Goal: Information Seeking & Learning: Learn about a topic

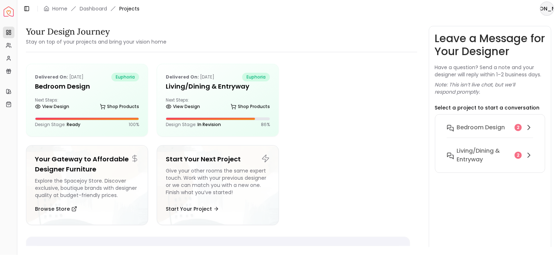
click at [10, 12] on img "Spacejoy" at bounding box center [9, 11] width 10 height 10
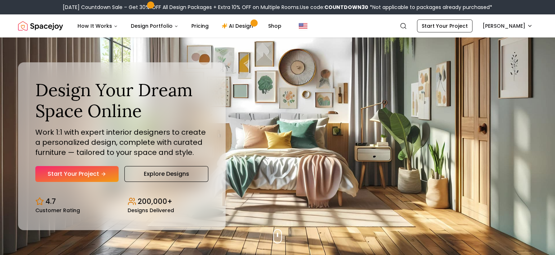
click at [26, 11] on div "[DATE] Countdown Sale – Get 30% OFF All Design Packages + Extra 10% OFF on Mult…" at bounding box center [277, 7] width 555 height 14
click at [29, 26] on img "Spacejoy" at bounding box center [40, 26] width 45 height 14
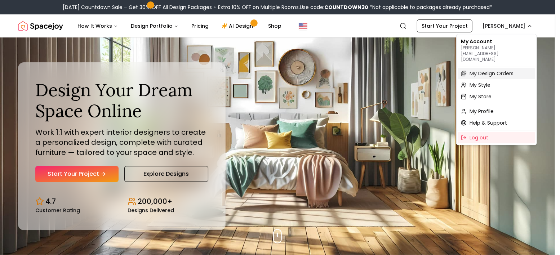
click at [490, 70] on span "My Design Orders" at bounding box center [492, 73] width 44 height 7
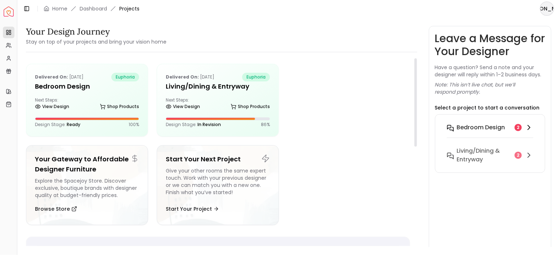
click at [485, 128] on h6 "Bedroom design" at bounding box center [481, 127] width 48 height 9
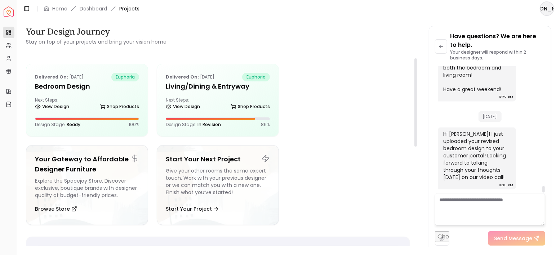
scroll to position [2261, 0]
click at [505, 198] on textarea at bounding box center [490, 209] width 111 height 32
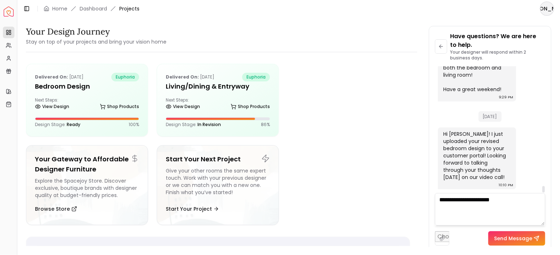
type textarea "**********"
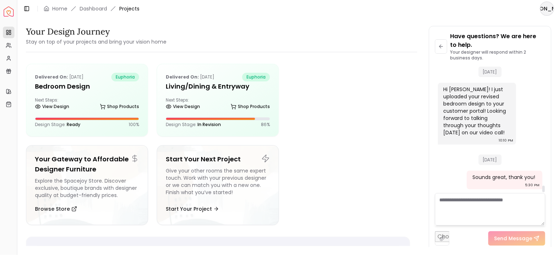
scroll to position [2306, 0]
click at [444, 48] on icon at bounding box center [441, 47] width 6 height 6
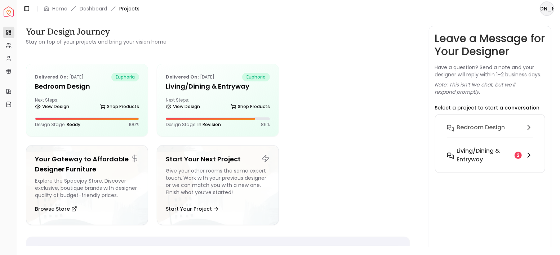
click at [504, 156] on h6 "Living/Dining & Entryway" at bounding box center [484, 155] width 55 height 17
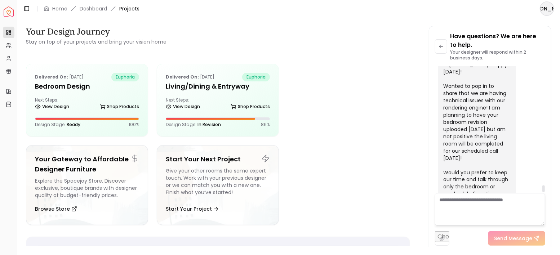
scroll to position [2166, 0]
click at [497, 205] on textarea at bounding box center [490, 209] width 111 height 32
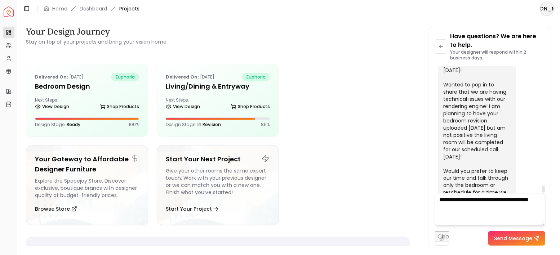
type textarea "**********"
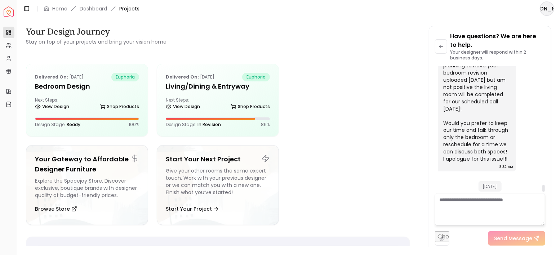
scroll to position [2218, 0]
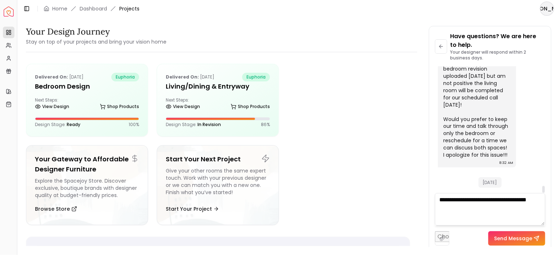
type textarea "**********"
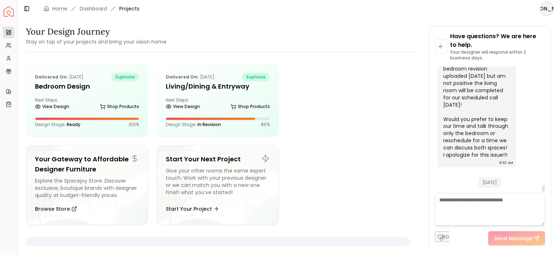
scroll to position [2246, 0]
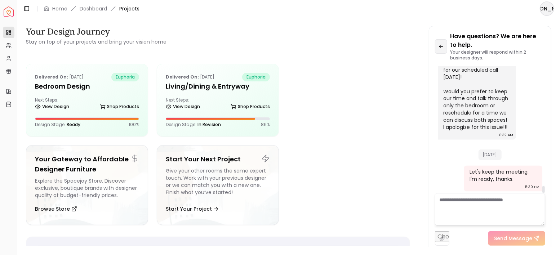
click at [440, 49] on button at bounding box center [441, 46] width 13 height 14
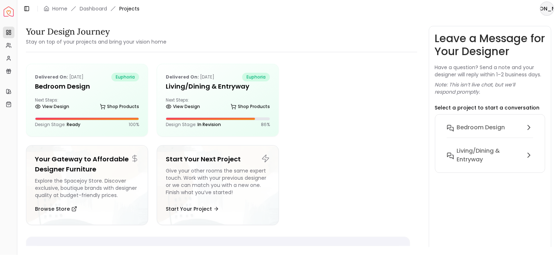
click at [338, 54] on div "Your Design Journey Stay on top of your projects and bring your vision home Del…" at bounding box center [221, 139] width 391 height 226
click at [114, 90] on h5 "Bedroom design" at bounding box center [87, 86] width 104 height 10
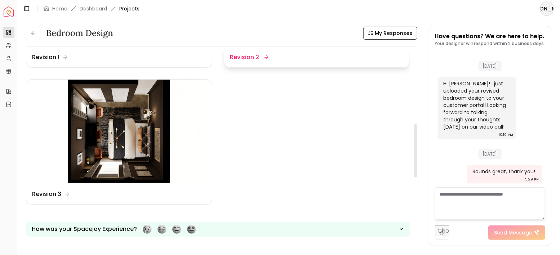
scroll to position [264, 0]
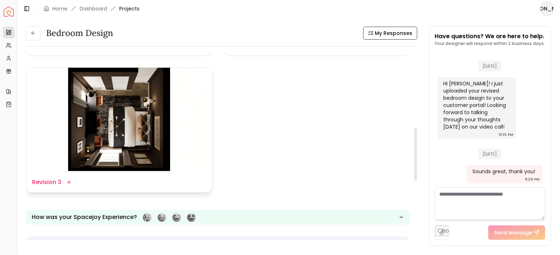
click at [133, 111] on img at bounding box center [119, 120] width 186 height 105
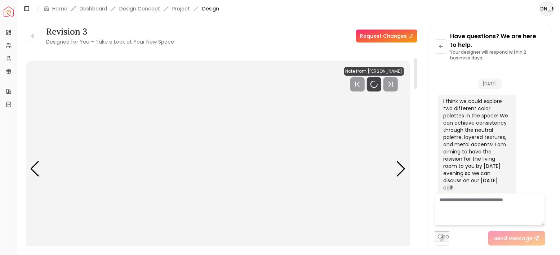
scroll to position [2163, 0]
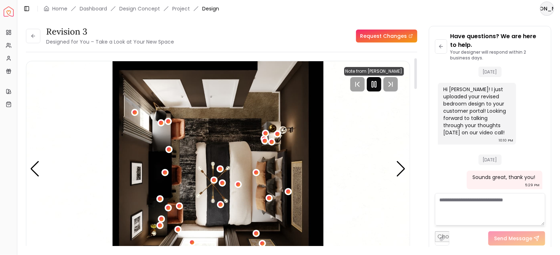
click at [376, 85] on icon "Pause" at bounding box center [374, 84] width 9 height 9
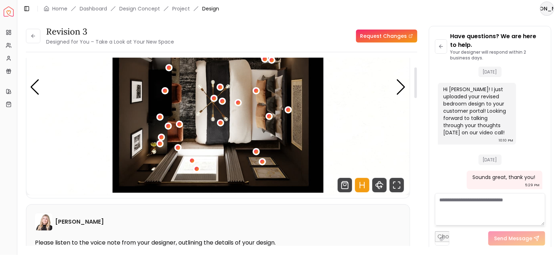
scroll to position [96, 0]
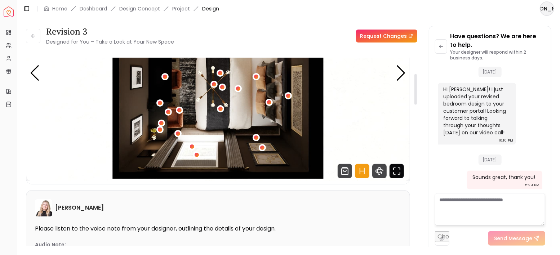
click at [398, 168] on icon "Fullscreen" at bounding box center [399, 169] width 2 height 2
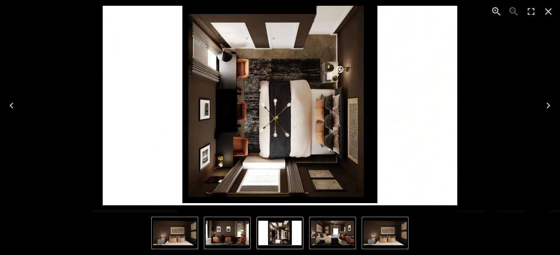
click at [548, 10] on icon "Close" at bounding box center [549, 12] width 12 height 12
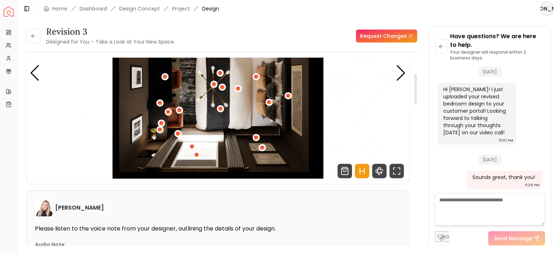
click at [360, 172] on icon "Hotspots Toggle" at bounding box center [360, 171] width 0 height 6
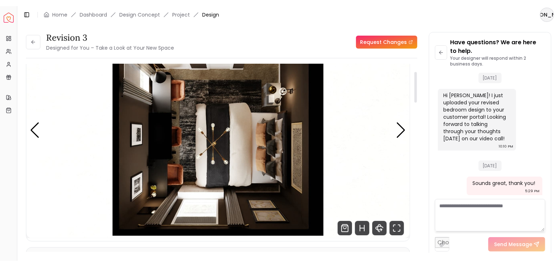
scroll to position [48, 0]
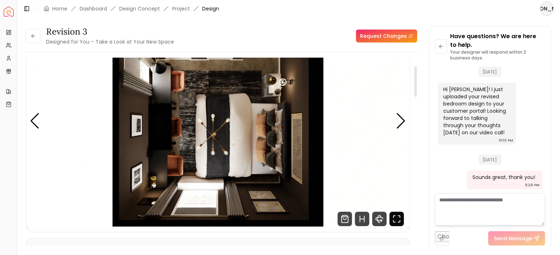
click at [395, 217] on icon "Fullscreen" at bounding box center [397, 219] width 14 height 14
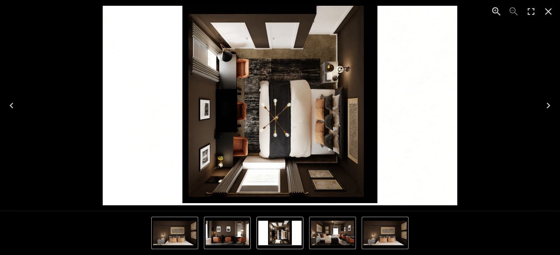
click at [548, 106] on icon "Next" at bounding box center [549, 106] width 12 height 12
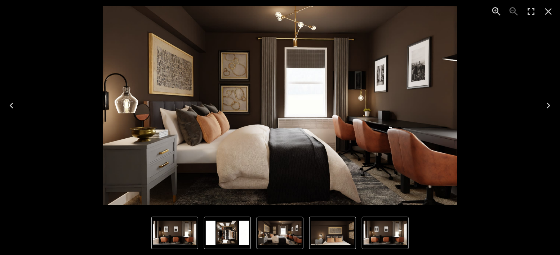
click at [548, 106] on icon "Next" at bounding box center [549, 106] width 12 height 12
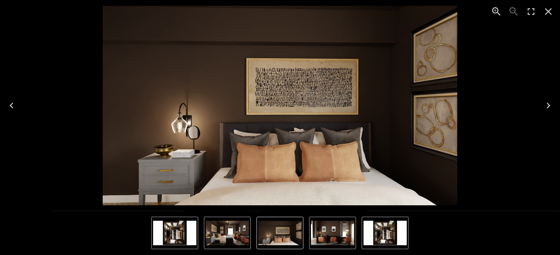
click at [548, 106] on icon "Next" at bounding box center [549, 106] width 12 height 12
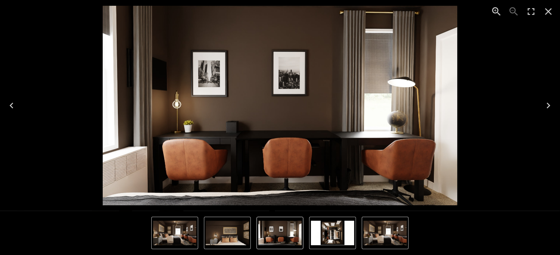
click at [548, 106] on icon "Next" at bounding box center [549, 106] width 12 height 12
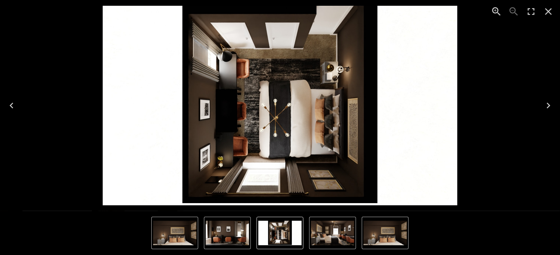
click at [548, 106] on icon "Next" at bounding box center [549, 106] width 12 height 12
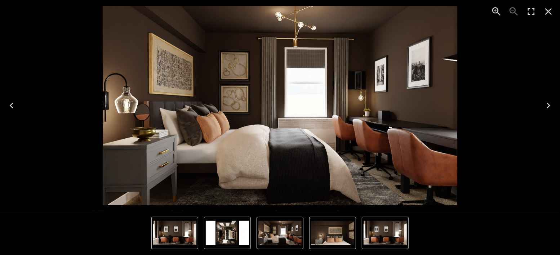
click at [546, 102] on icon "Next" at bounding box center [549, 106] width 12 height 12
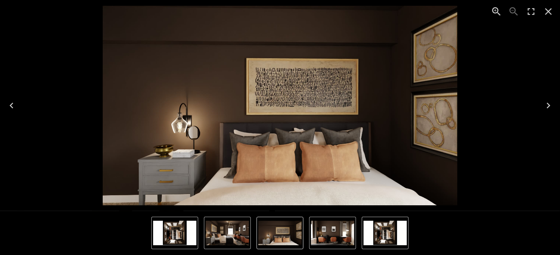
click at [546, 102] on icon "Next" at bounding box center [549, 106] width 12 height 12
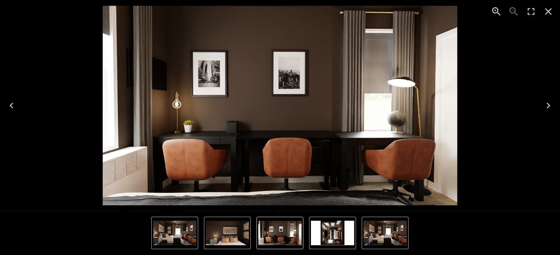
click at [548, 104] on icon "Next" at bounding box center [549, 106] width 4 height 6
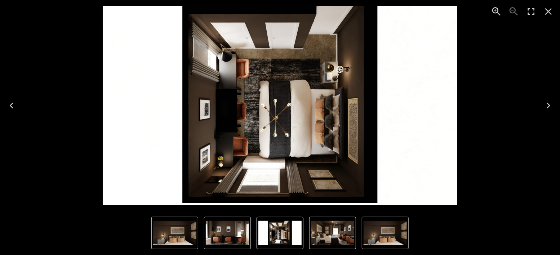
click at [550, 101] on icon "Next" at bounding box center [549, 106] width 12 height 12
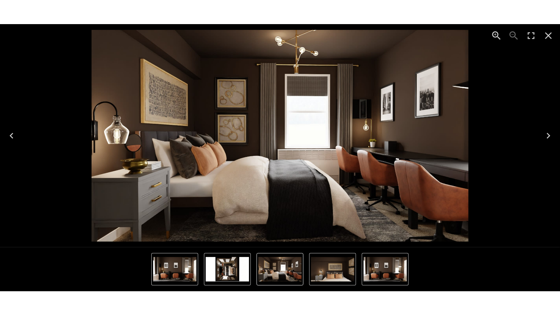
scroll to position [2151, 0]
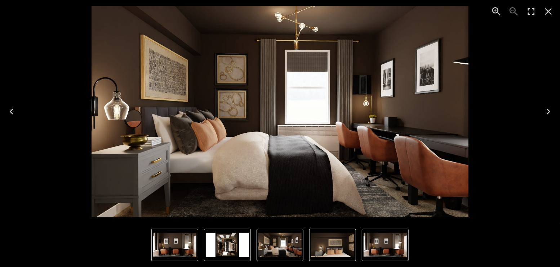
click at [533, 12] on icon "Enter Fullscreen" at bounding box center [531, 12] width 12 height 12
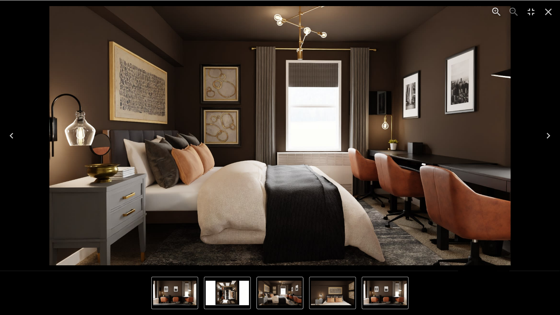
scroll to position [2103, 0]
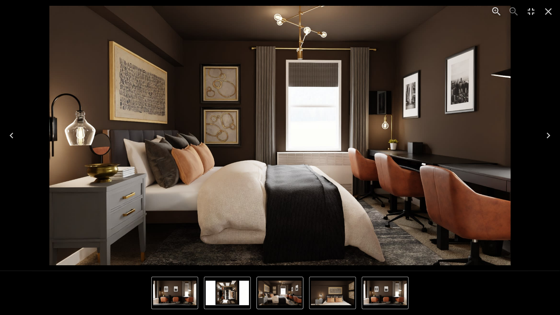
click at [549, 134] on icon "Next" at bounding box center [549, 136] width 12 height 12
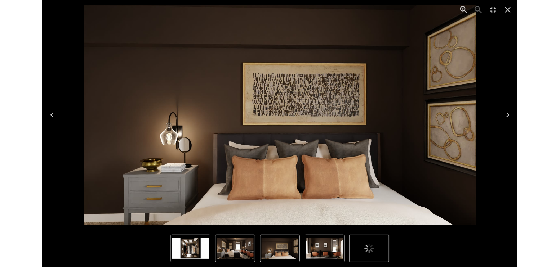
scroll to position [2103, 0]
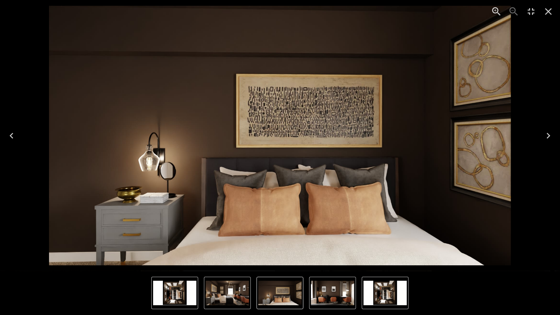
click at [549, 134] on icon "Next" at bounding box center [549, 136] width 4 height 6
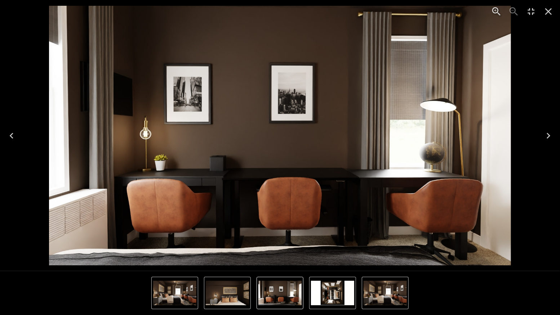
click at [548, 133] on icon "Next" at bounding box center [549, 136] width 12 height 12
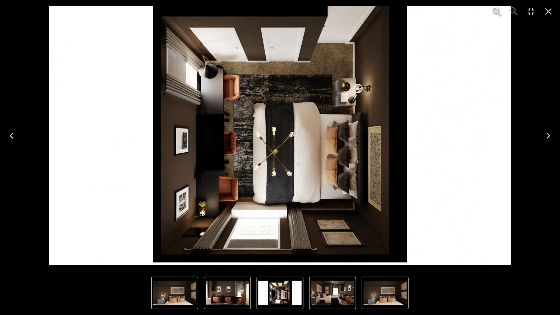
click at [548, 133] on icon "Next" at bounding box center [549, 136] width 12 height 12
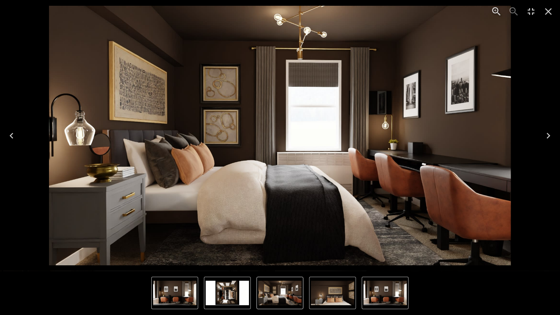
click at [548, 133] on icon "Next" at bounding box center [549, 136] width 12 height 12
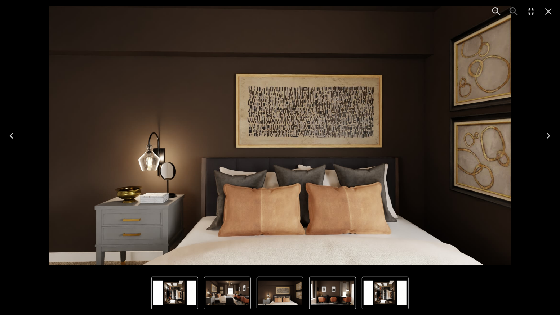
click at [549, 136] on icon "Next" at bounding box center [549, 136] width 4 height 6
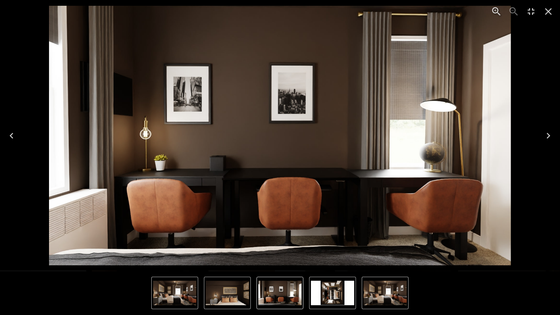
click at [550, 134] on icon "Next" at bounding box center [549, 136] width 12 height 12
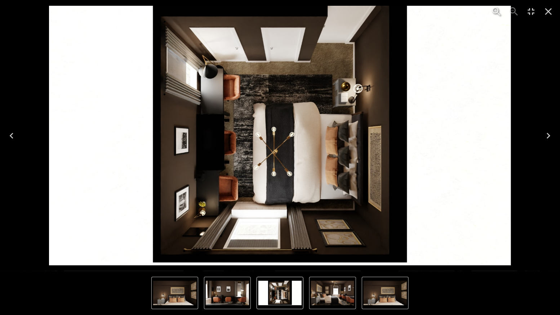
click at [546, 12] on icon "Close" at bounding box center [549, 12] width 12 height 12
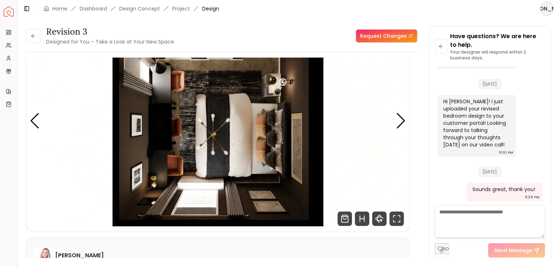
scroll to position [2151, 0]
click at [34, 40] on button at bounding box center [33, 36] width 14 height 14
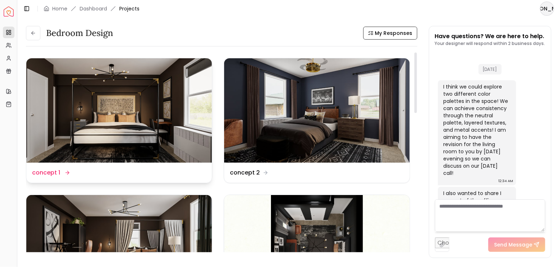
scroll to position [2142, 0]
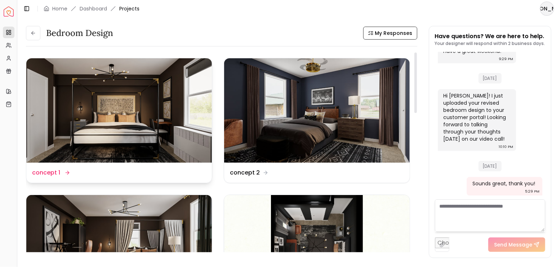
click at [167, 126] on img at bounding box center [119, 110] width 186 height 105
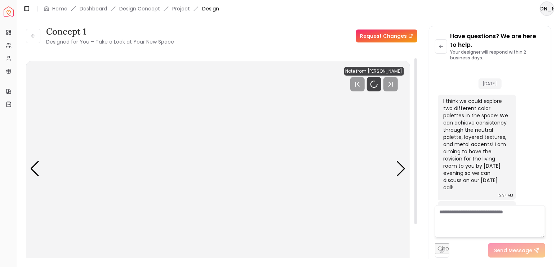
scroll to position [2151, 0]
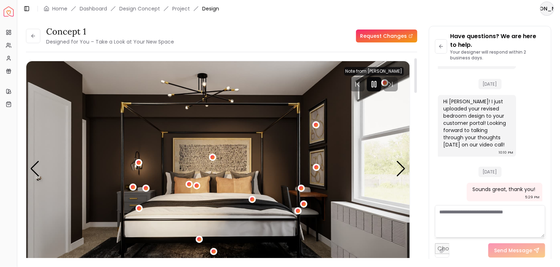
click at [377, 86] on icon "Pause" at bounding box center [374, 84] width 9 height 9
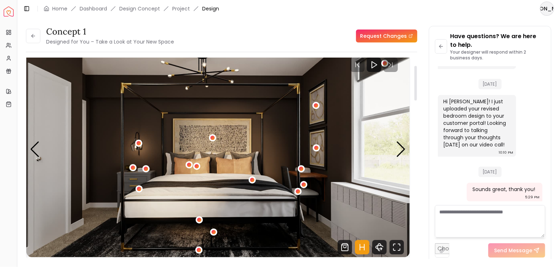
scroll to position [48, 0]
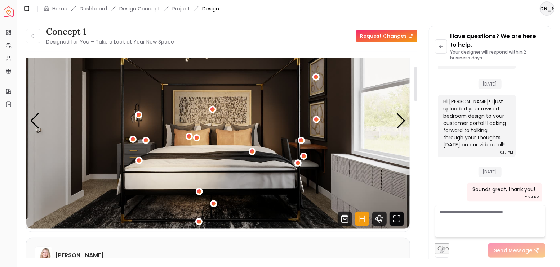
click at [399, 219] on icon "Fullscreen" at bounding box center [397, 219] width 14 height 14
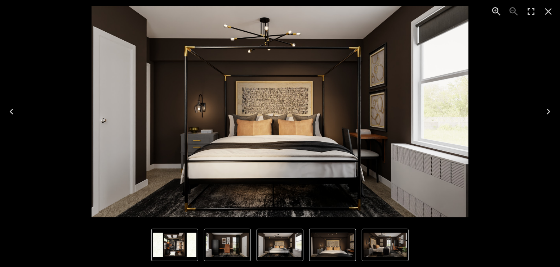
click at [548, 115] on icon "Next" at bounding box center [549, 112] width 12 height 12
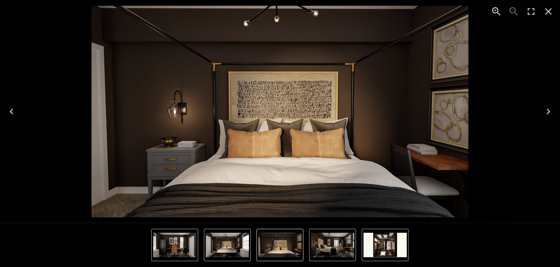
click at [548, 114] on icon "Next" at bounding box center [549, 112] width 4 height 6
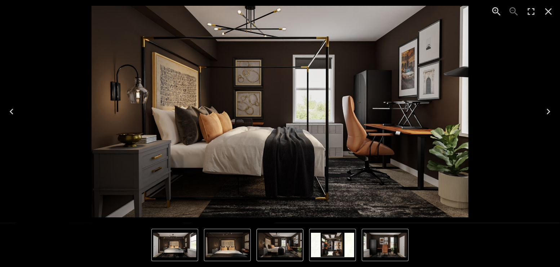
click at [546, 11] on icon "Close" at bounding box center [549, 12] width 12 height 12
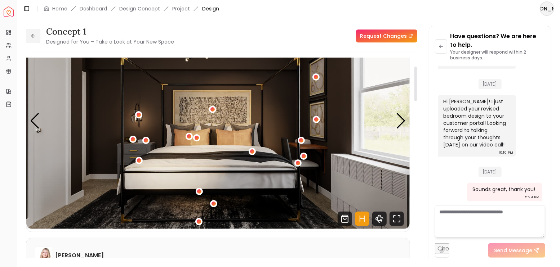
click at [35, 38] on icon at bounding box center [33, 36] width 6 height 6
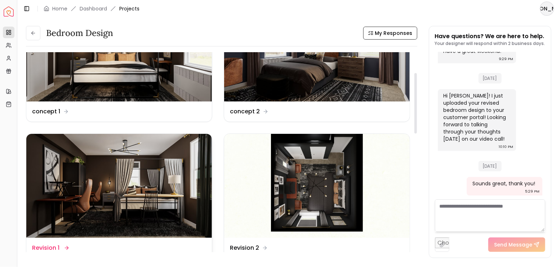
scroll to position [72, 0]
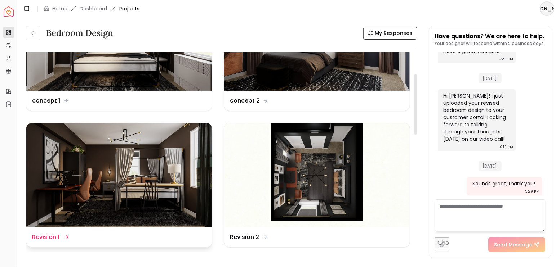
click at [144, 166] on img at bounding box center [119, 175] width 186 height 105
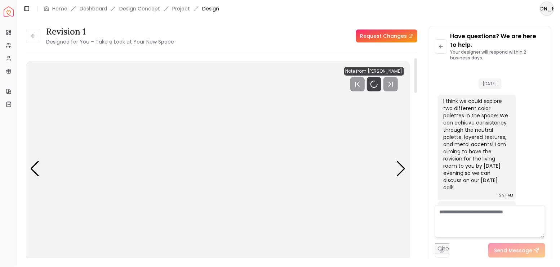
scroll to position [2151, 0]
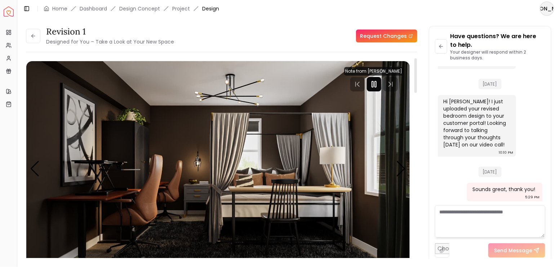
click at [375, 85] on rect "Pause" at bounding box center [375, 84] width 1 height 6
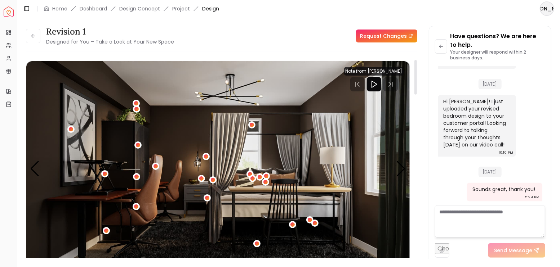
scroll to position [24, 0]
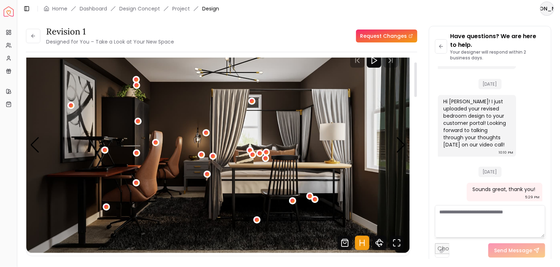
click at [363, 243] on icon "Hotspots Toggle" at bounding box center [362, 243] width 4 height 0
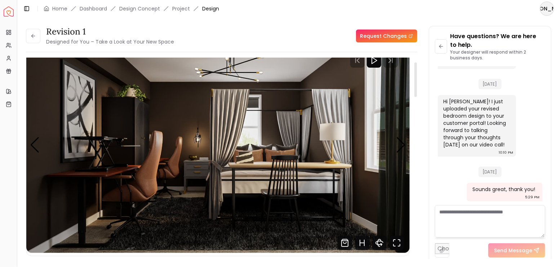
click at [396, 243] on icon "Fullscreen" at bounding box center [397, 243] width 14 height 14
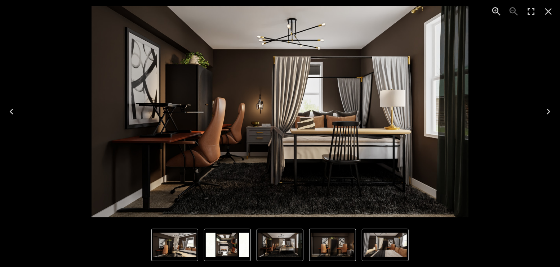
click at [550, 112] on icon "Next" at bounding box center [549, 112] width 4 height 6
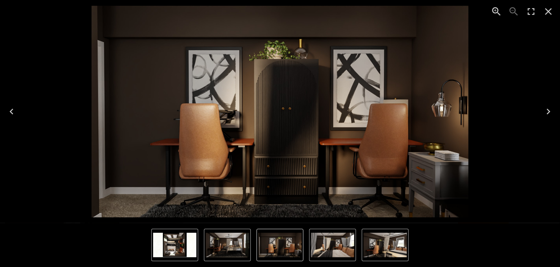
click at [548, 111] on icon "Next" at bounding box center [549, 112] width 12 height 12
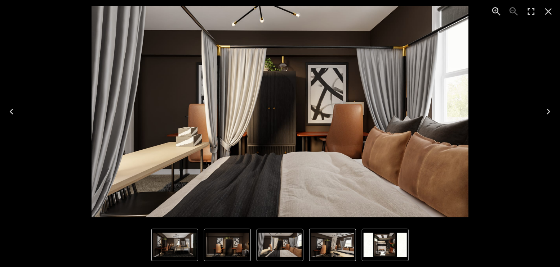
click at [548, 111] on icon "Next" at bounding box center [549, 112] width 12 height 12
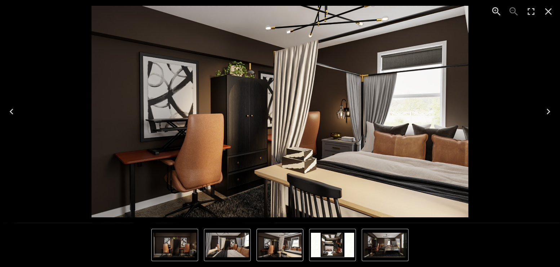
click at [548, 111] on icon "Next" at bounding box center [549, 112] width 12 height 12
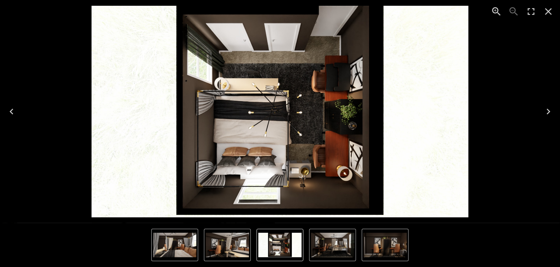
click at [551, 10] on icon "Close" at bounding box center [549, 12] width 12 height 12
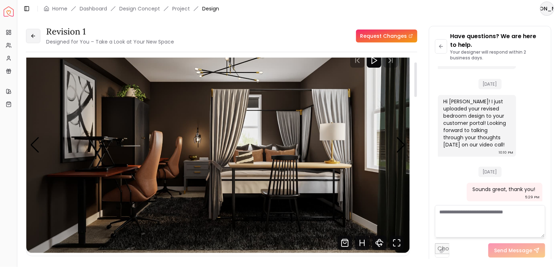
click at [33, 37] on icon at bounding box center [33, 36] width 6 height 6
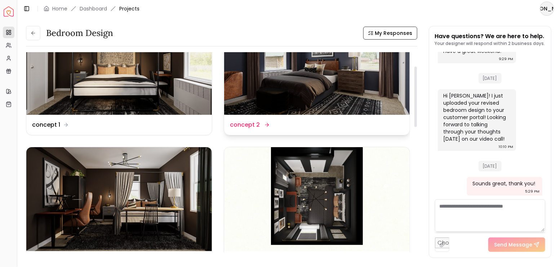
scroll to position [24, 0]
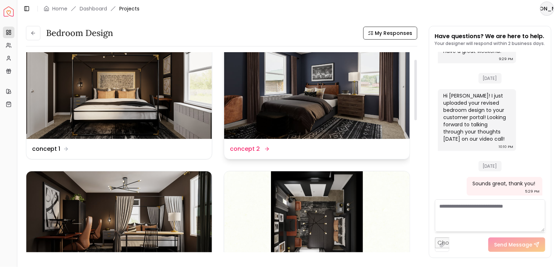
click at [354, 101] on img at bounding box center [317, 87] width 186 height 105
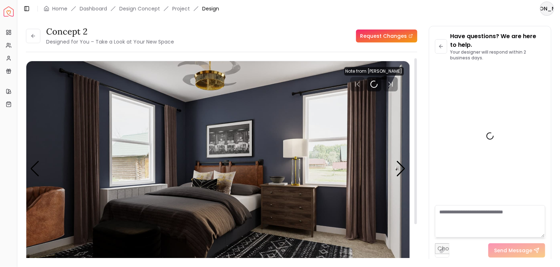
scroll to position [2151, 0]
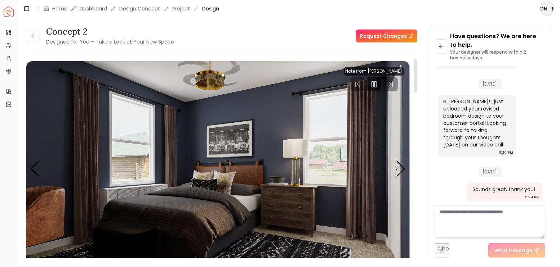
click at [376, 86] on rect "Pause" at bounding box center [375, 84] width 1 height 6
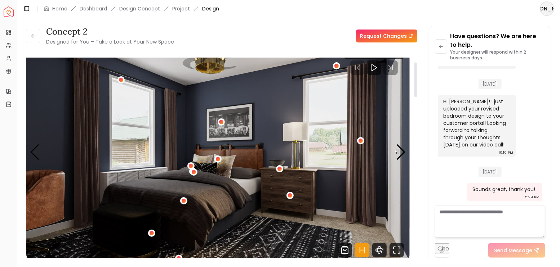
scroll to position [24, 0]
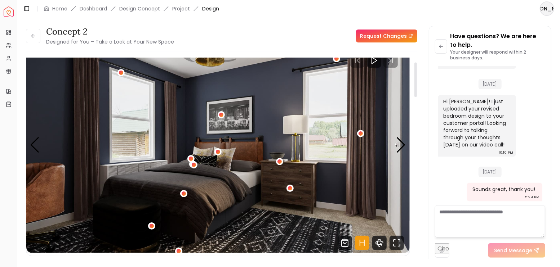
click at [366, 243] on icon "Hotspots Toggle" at bounding box center [362, 243] width 14 height 14
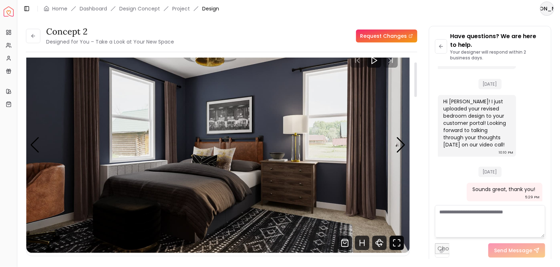
click at [395, 241] on icon "Fullscreen" at bounding box center [397, 243] width 14 height 14
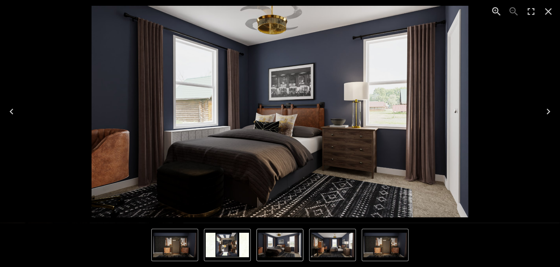
click at [550, 113] on icon "Next" at bounding box center [549, 112] width 12 height 12
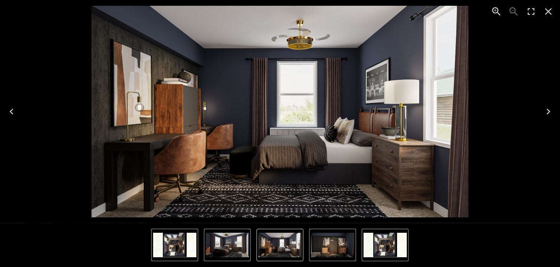
click at [549, 113] on icon "Next" at bounding box center [549, 112] width 4 height 6
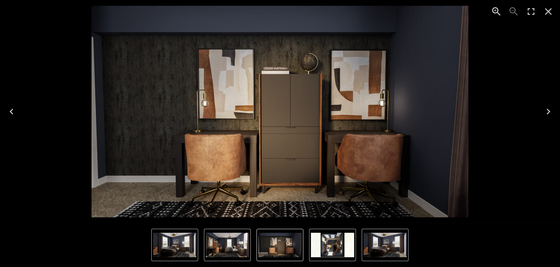
click at [549, 113] on icon "Next" at bounding box center [549, 112] width 4 height 6
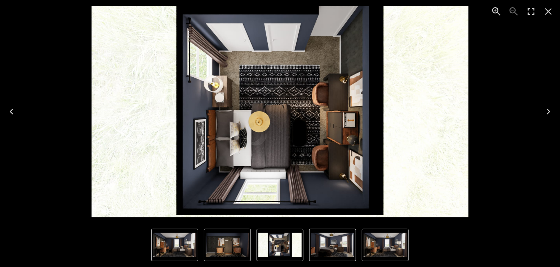
click at [552, 8] on icon "Close" at bounding box center [549, 12] width 12 height 12
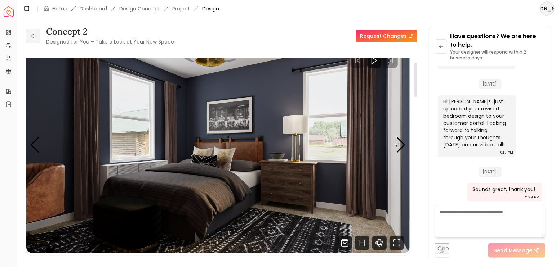
click at [39, 39] on button at bounding box center [33, 36] width 14 height 14
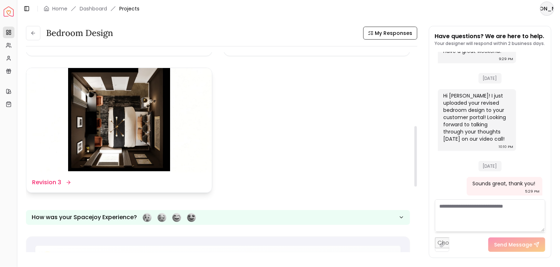
scroll to position [264, 0]
click at [143, 137] on img at bounding box center [119, 120] width 186 height 105
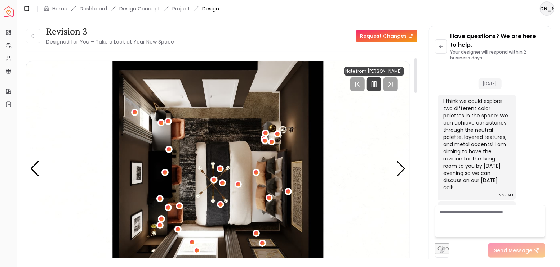
scroll to position [2151, 0]
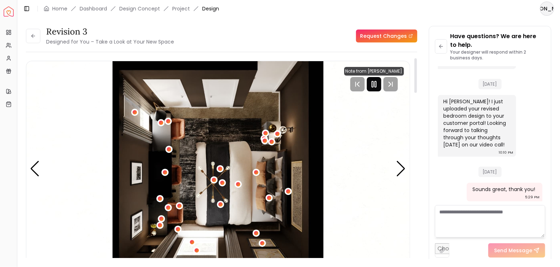
click at [378, 86] on icon "Pause" at bounding box center [374, 84] width 9 height 9
click at [400, 168] on div "Next slide" at bounding box center [401, 169] width 10 height 16
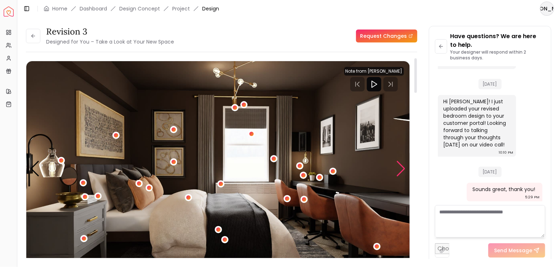
click at [400, 168] on div "Next slide" at bounding box center [401, 169] width 10 height 16
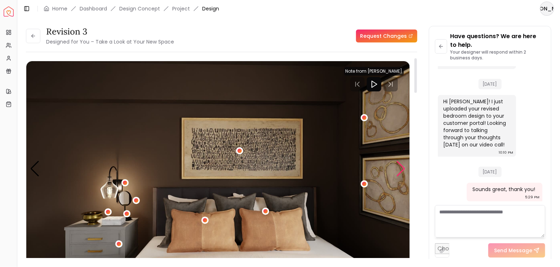
click at [400, 168] on div "Next slide" at bounding box center [401, 169] width 10 height 16
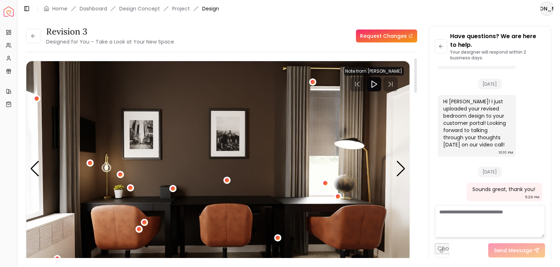
scroll to position [48, 0]
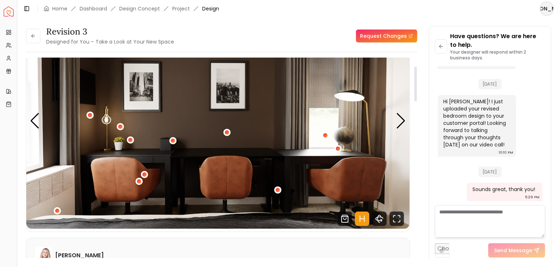
click at [364, 218] on icon "Hotspots Toggle" at bounding box center [364, 219] width 0 height 6
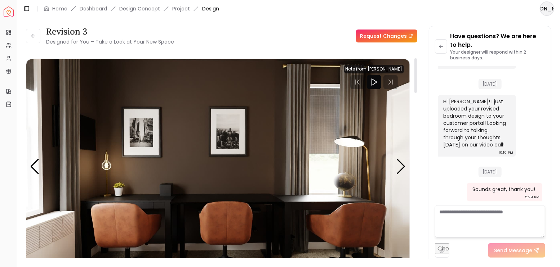
scroll to position [0, 0]
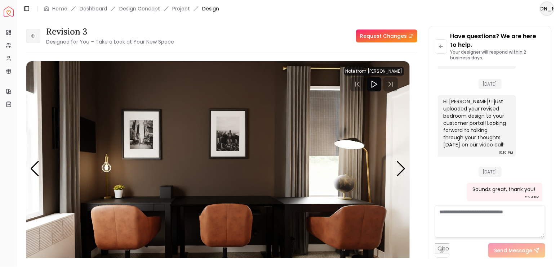
click at [33, 37] on icon at bounding box center [32, 35] width 2 height 3
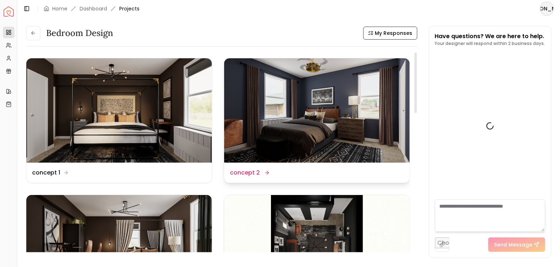
click at [286, 100] on img at bounding box center [317, 110] width 186 height 105
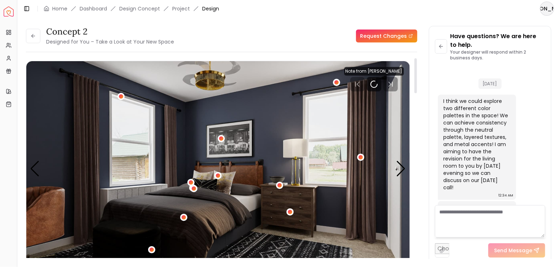
scroll to position [2151, 0]
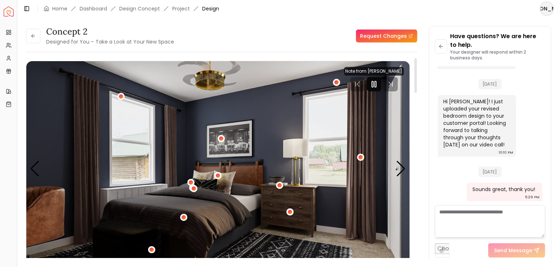
click at [375, 88] on icon "Pause" at bounding box center [374, 84] width 9 height 9
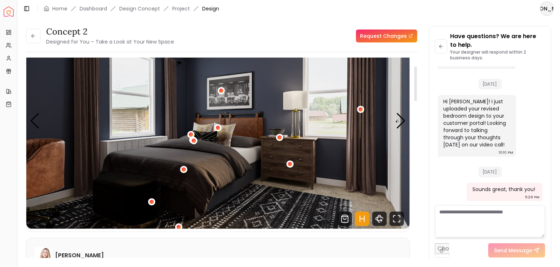
click at [366, 219] on icon "Hotspots Toggle" at bounding box center [362, 219] width 14 height 14
click at [393, 218] on icon "Fullscreen" at bounding box center [397, 219] width 14 height 14
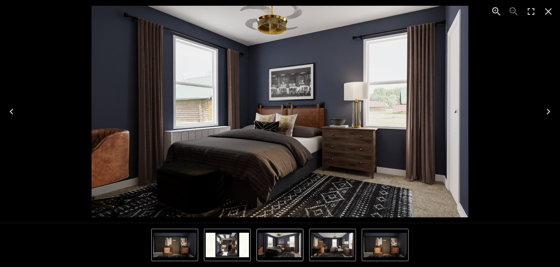
click at [240, 236] on img "4 of 4" at bounding box center [227, 245] width 43 height 25
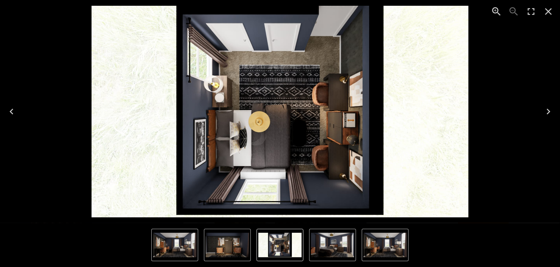
click at [550, 10] on icon "Close" at bounding box center [548, 11] width 7 height 7
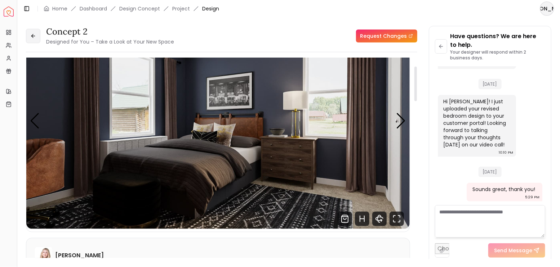
click at [38, 40] on button at bounding box center [33, 36] width 14 height 14
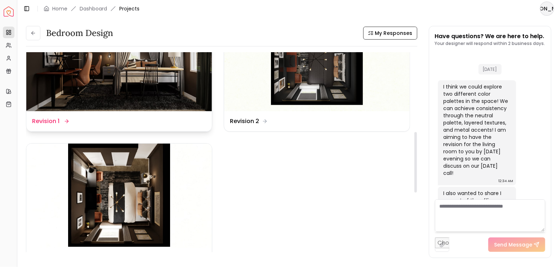
scroll to position [2142, 0]
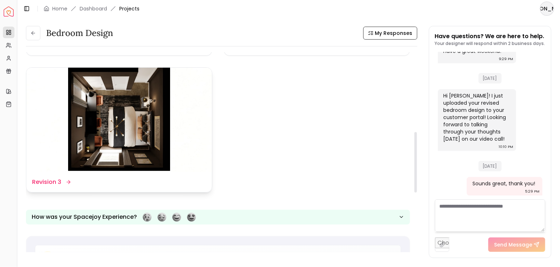
click at [136, 120] on img at bounding box center [119, 120] width 186 height 105
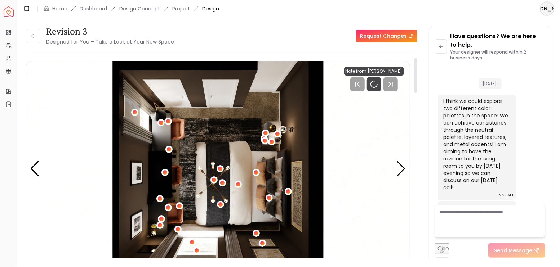
scroll to position [2151, 0]
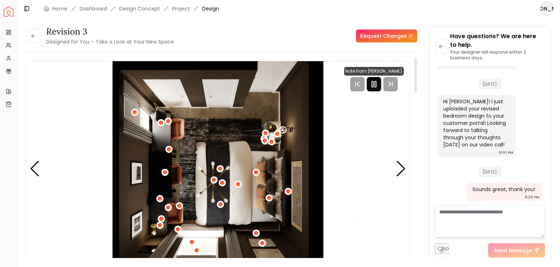
click at [378, 88] on icon "Pause" at bounding box center [374, 84] width 9 height 9
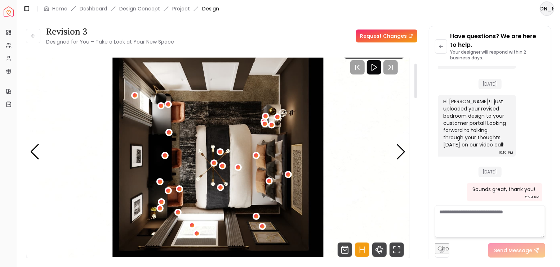
scroll to position [72, 0]
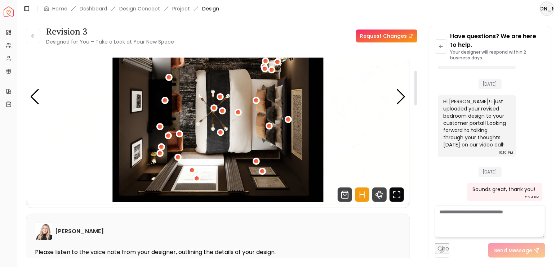
click at [395, 197] on icon "Fullscreen" at bounding box center [397, 195] width 14 height 14
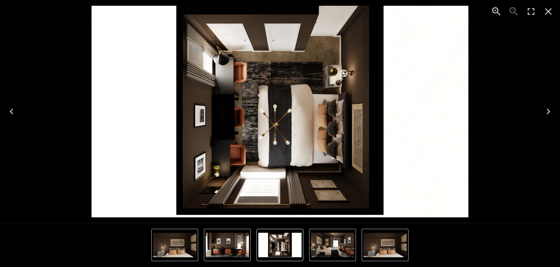
click at [548, 107] on icon "Next" at bounding box center [549, 112] width 12 height 12
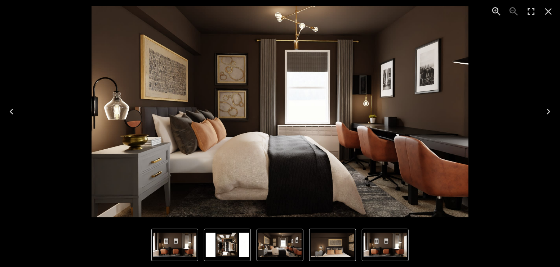
click at [548, 107] on icon "Next" at bounding box center [549, 112] width 12 height 12
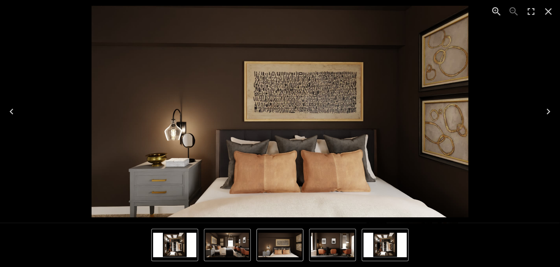
click at [548, 107] on icon "Next" at bounding box center [549, 112] width 12 height 12
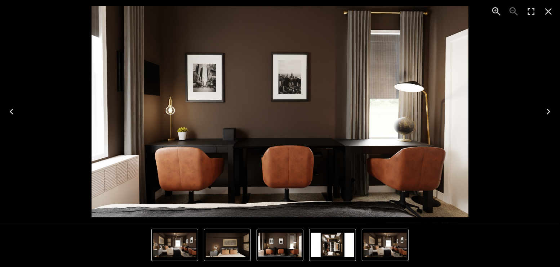
click at [548, 107] on icon "Next" at bounding box center [549, 112] width 12 height 12
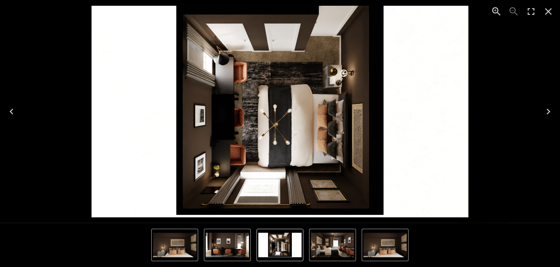
click at [548, 13] on icon "Close" at bounding box center [549, 12] width 12 height 12
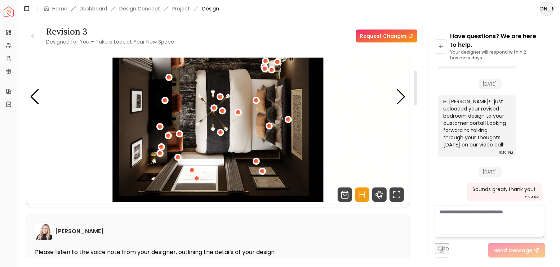
click at [39, 38] on button at bounding box center [33, 36] width 14 height 14
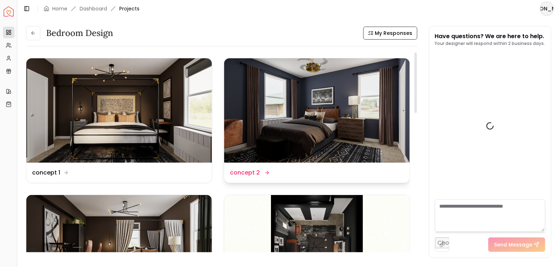
scroll to position [2142, 0]
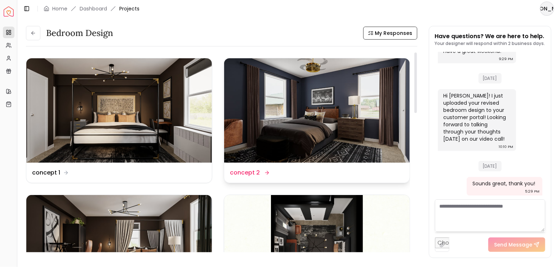
click at [346, 116] on img at bounding box center [317, 110] width 186 height 105
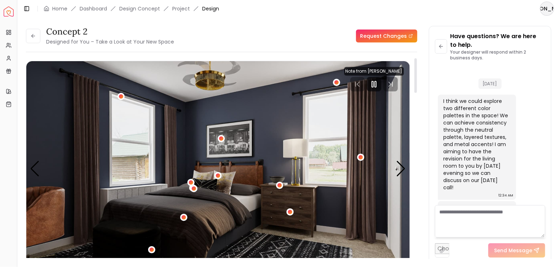
scroll to position [2151, 0]
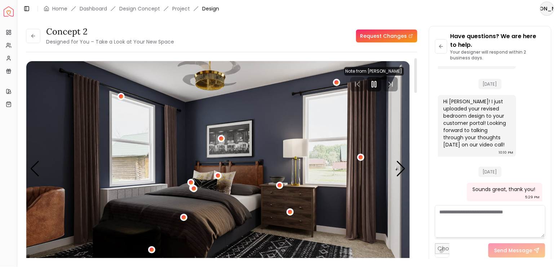
click at [373, 84] on icon "Pause" at bounding box center [374, 84] width 9 height 9
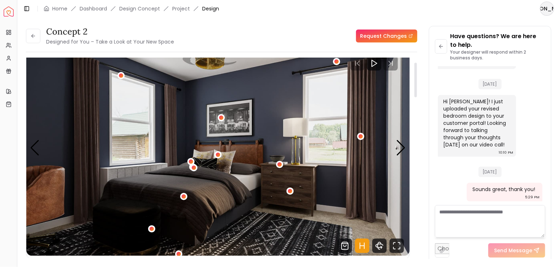
scroll to position [72, 0]
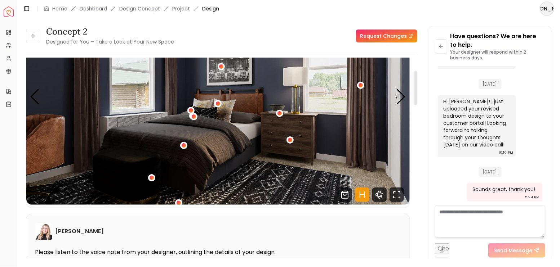
click at [360, 194] on icon "Hotspots Toggle" at bounding box center [362, 195] width 14 height 14
click at [392, 194] on icon "Fullscreen" at bounding box center [397, 195] width 14 height 14
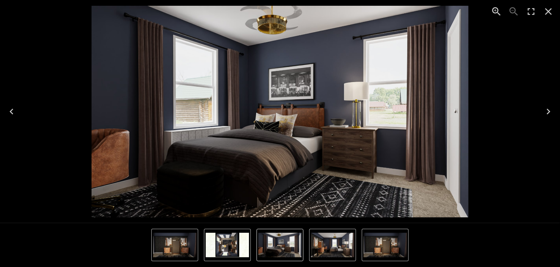
click at [545, 107] on icon "Next" at bounding box center [549, 112] width 12 height 12
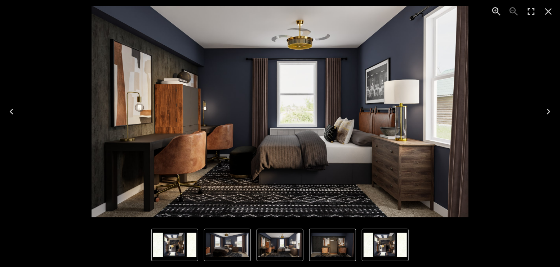
click at [545, 107] on icon "Next" at bounding box center [549, 112] width 12 height 12
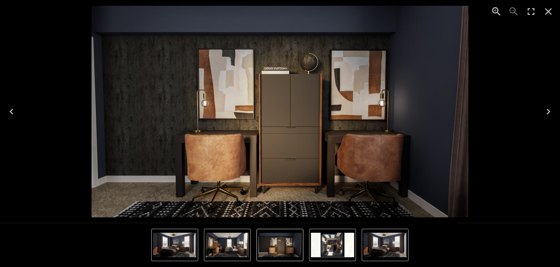
click at [545, 107] on icon "Next" at bounding box center [549, 112] width 12 height 12
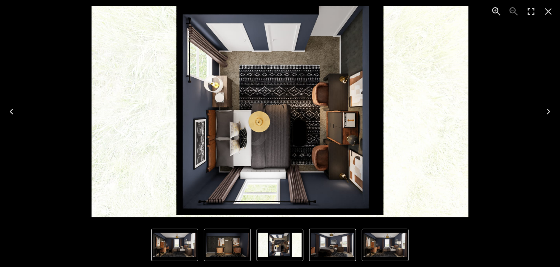
click at [548, 15] on icon "Close" at bounding box center [549, 12] width 12 height 12
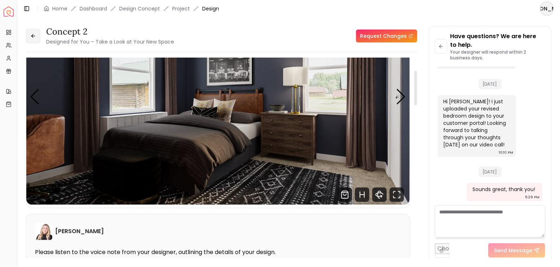
click at [34, 33] on icon at bounding box center [33, 36] width 6 height 6
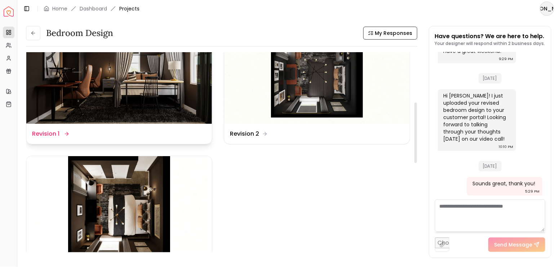
scroll to position [240, 0]
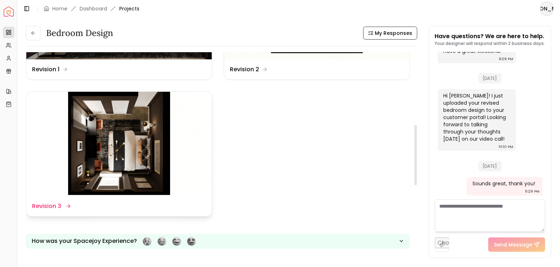
click at [133, 155] on img at bounding box center [119, 144] width 186 height 105
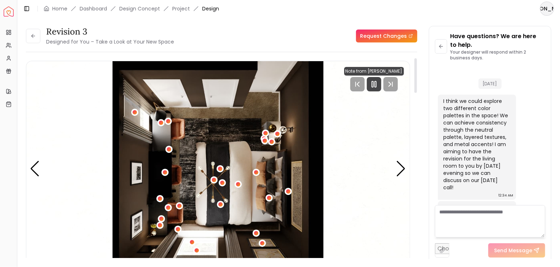
scroll to position [2151, 0]
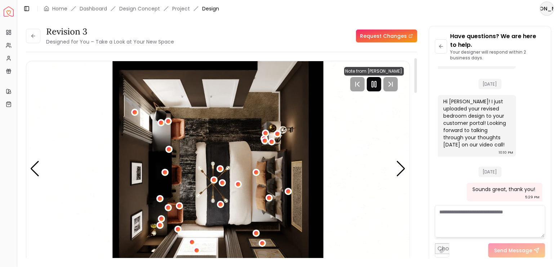
click at [379, 91] on div at bounding box center [374, 84] width 14 height 14
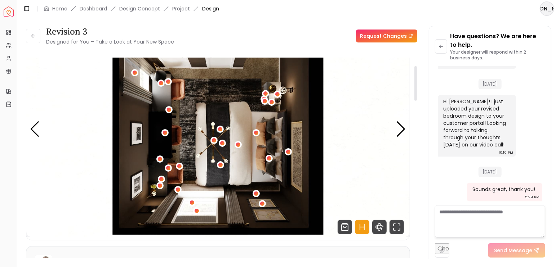
scroll to position [48, 0]
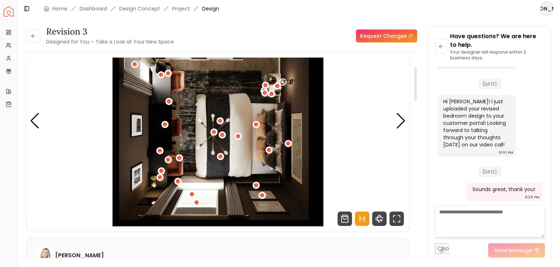
click at [362, 216] on icon "Hotspots Toggle" at bounding box center [362, 219] width 14 height 14
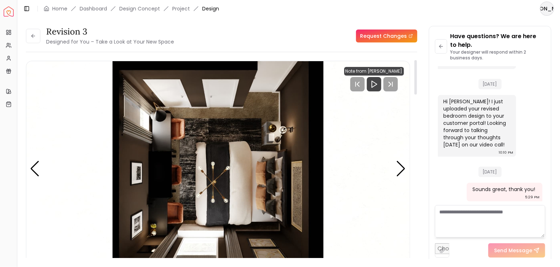
scroll to position [24, 0]
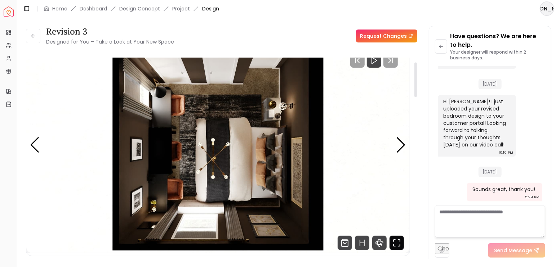
click at [395, 240] on icon "Fullscreen" at bounding box center [397, 243] width 14 height 14
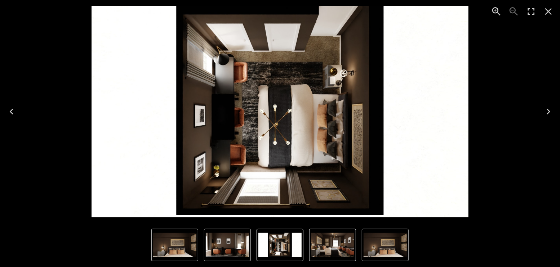
click at [548, 107] on icon "Next" at bounding box center [549, 112] width 12 height 12
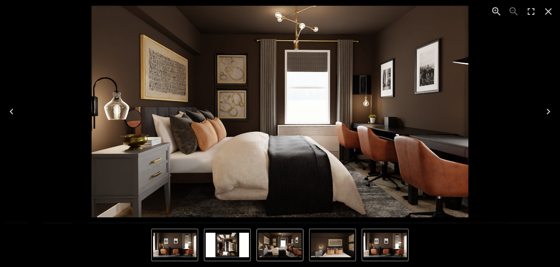
click at [548, 109] on icon "Next" at bounding box center [549, 112] width 12 height 12
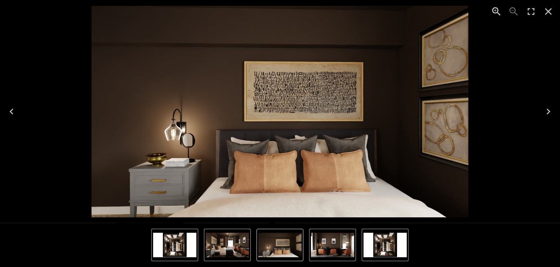
click at [549, 109] on icon "Next" at bounding box center [549, 112] width 12 height 12
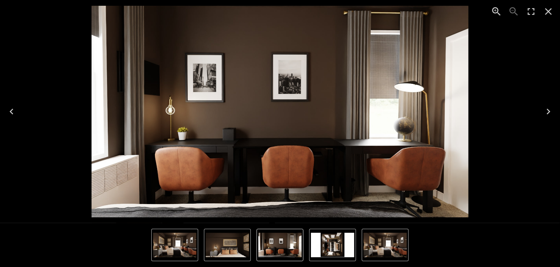
click at [550, 10] on icon "Close" at bounding box center [548, 11] width 7 height 7
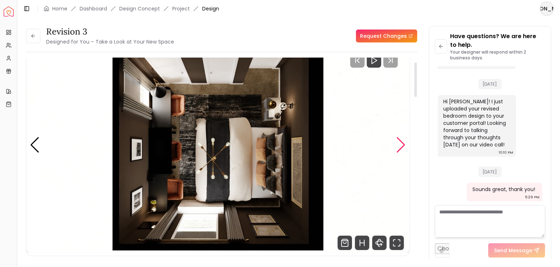
click at [399, 141] on div "Next slide" at bounding box center [401, 145] width 10 height 16
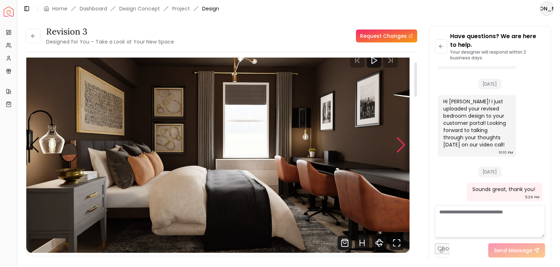
click at [399, 141] on div "Next slide" at bounding box center [401, 145] width 10 height 16
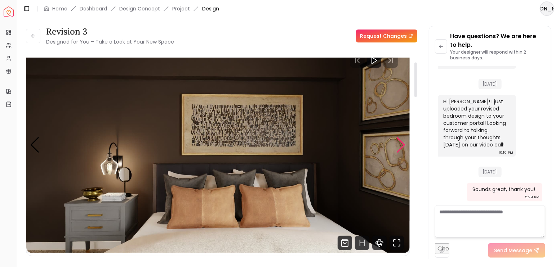
click at [399, 141] on div "Next slide" at bounding box center [401, 145] width 10 height 16
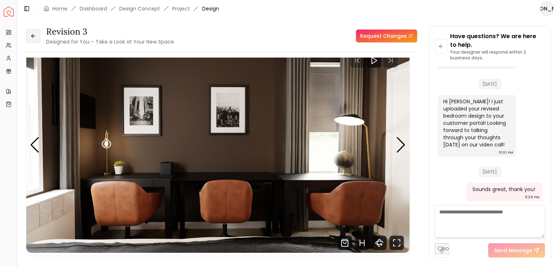
click at [33, 35] on icon at bounding box center [33, 36] width 6 height 6
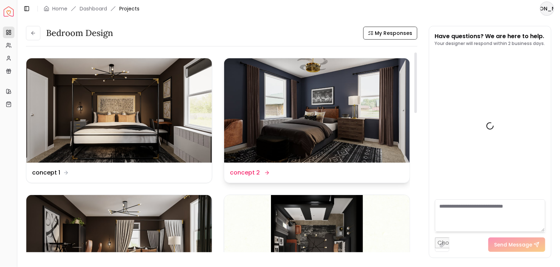
scroll to position [2142, 0]
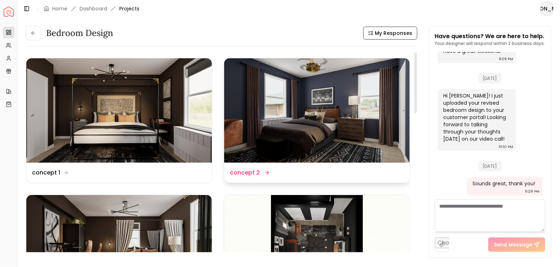
click at [299, 110] on img at bounding box center [317, 110] width 186 height 105
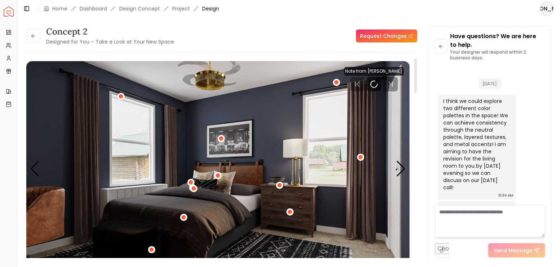
scroll to position [2151, 0]
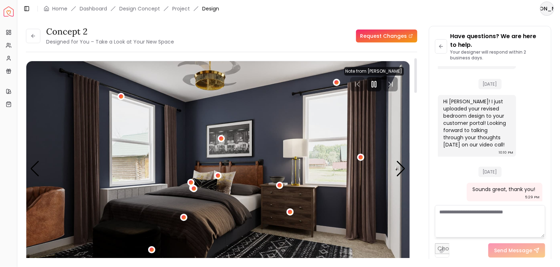
click at [374, 83] on icon "Pause" at bounding box center [374, 84] width 9 height 9
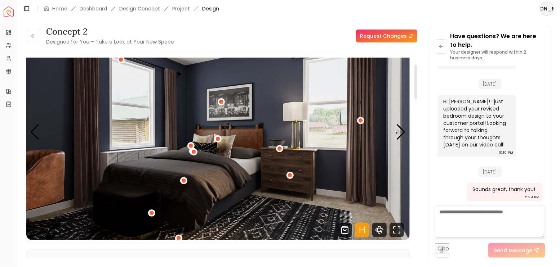
scroll to position [48, 0]
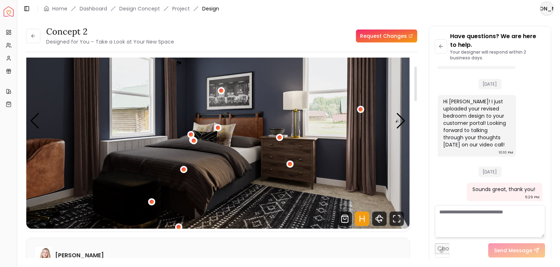
click at [363, 222] on icon "Hotspots Toggle" at bounding box center [362, 219] width 14 height 14
click at [397, 221] on icon "Fullscreen" at bounding box center [397, 219] width 14 height 14
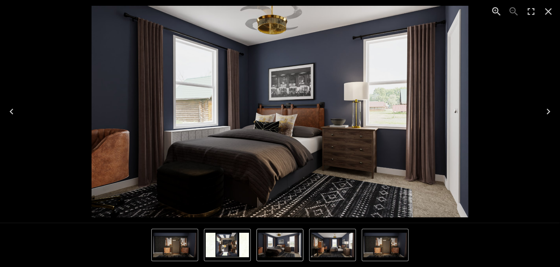
click at [548, 111] on icon "Next" at bounding box center [549, 112] width 12 height 12
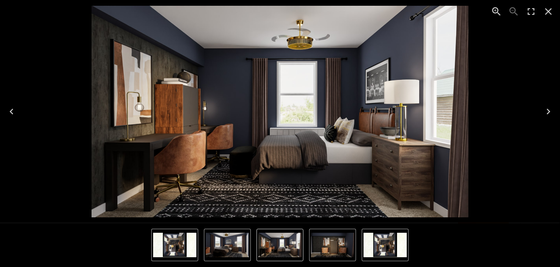
click at [548, 111] on icon "Next" at bounding box center [549, 112] width 12 height 12
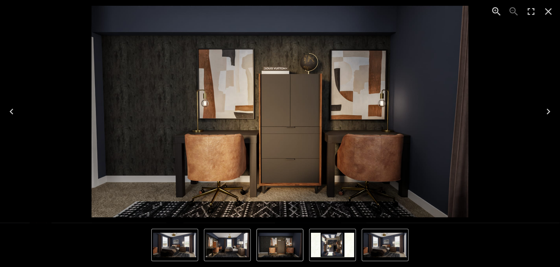
click at [548, 111] on icon "Next" at bounding box center [549, 112] width 4 height 6
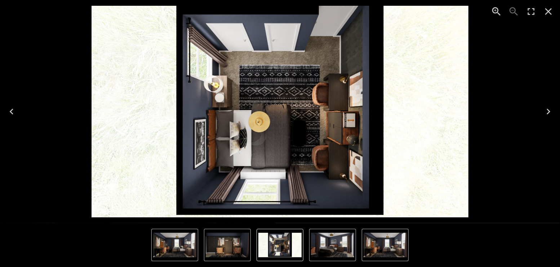
click at [549, 111] on icon "Next" at bounding box center [549, 112] width 4 height 6
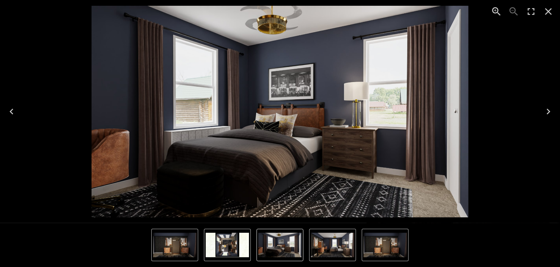
click at [549, 111] on icon "Next" at bounding box center [549, 112] width 4 height 6
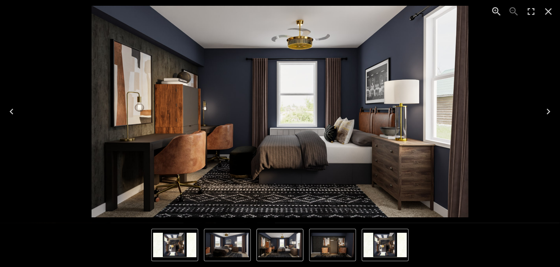
click at [15, 115] on icon "Previous" at bounding box center [12, 112] width 12 height 12
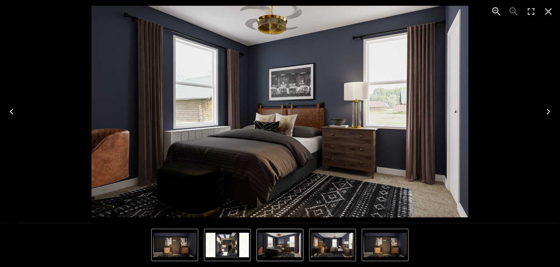
click at [15, 115] on icon "Previous" at bounding box center [12, 112] width 12 height 12
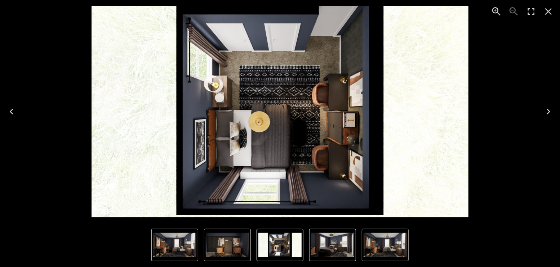
click at [548, 111] on icon "Next" at bounding box center [549, 112] width 4 height 6
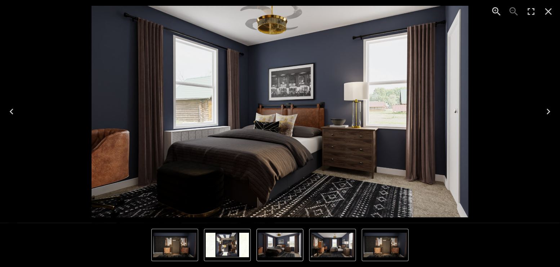
click at [548, 111] on icon "Next" at bounding box center [549, 112] width 4 height 6
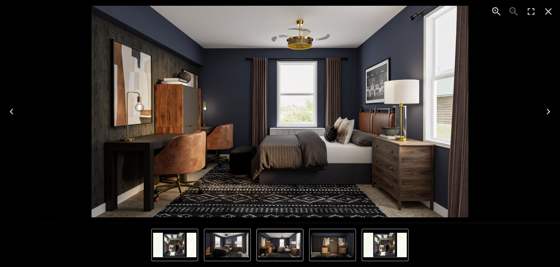
click at [12, 109] on icon "Previous" at bounding box center [12, 112] width 12 height 12
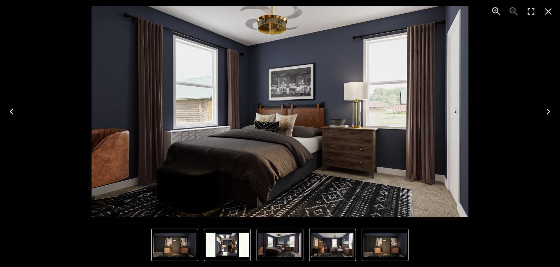
click at [12, 109] on icon "Previous" at bounding box center [12, 112] width 12 height 12
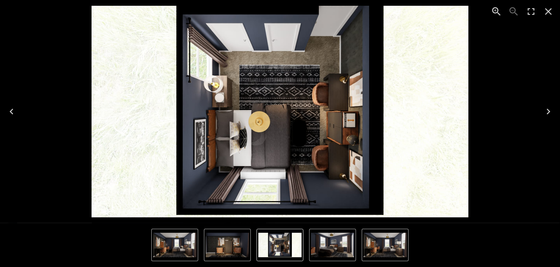
click at [546, 111] on icon "Next" at bounding box center [549, 112] width 12 height 12
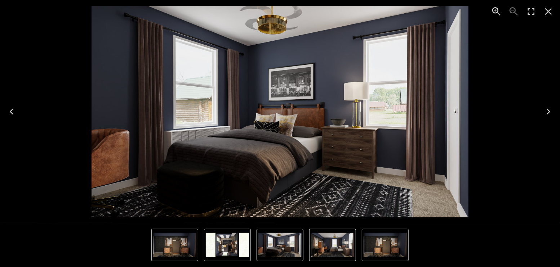
click at [552, 111] on icon "Next" at bounding box center [549, 112] width 12 height 12
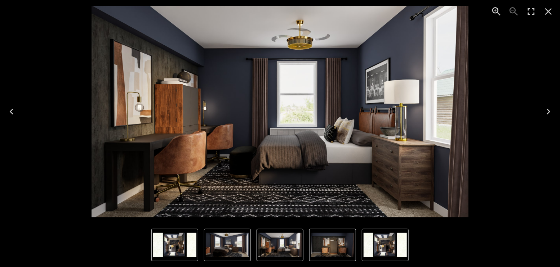
click at [549, 110] on icon "Next" at bounding box center [549, 112] width 12 height 12
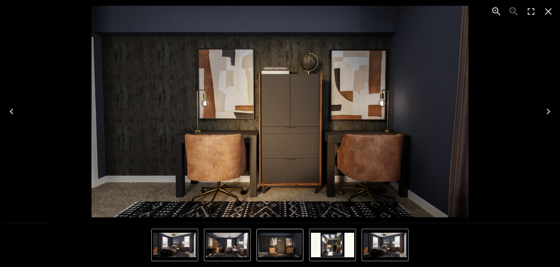
click at [548, 12] on icon "Close" at bounding box center [549, 12] width 12 height 12
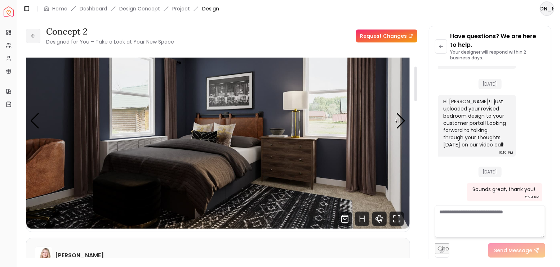
click at [34, 37] on icon at bounding box center [33, 36] width 6 height 6
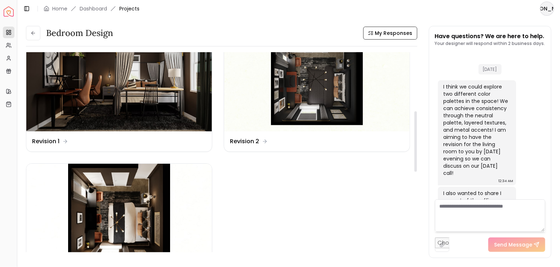
scroll to position [288, 0]
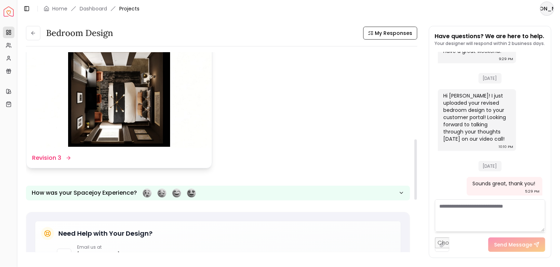
click at [125, 94] on img at bounding box center [119, 96] width 186 height 105
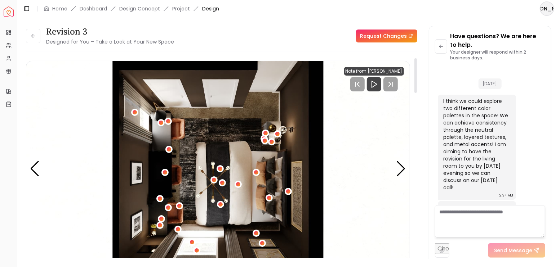
scroll to position [2151, 0]
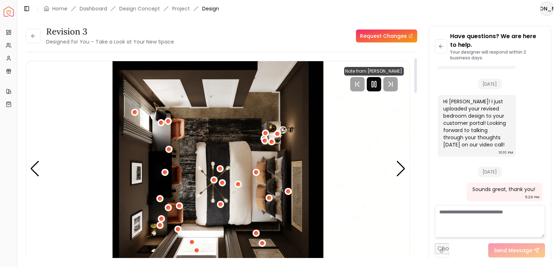
click at [375, 87] on rect "Pause" at bounding box center [375, 84] width 1 height 6
click at [401, 170] on div "Next slide" at bounding box center [401, 169] width 10 height 16
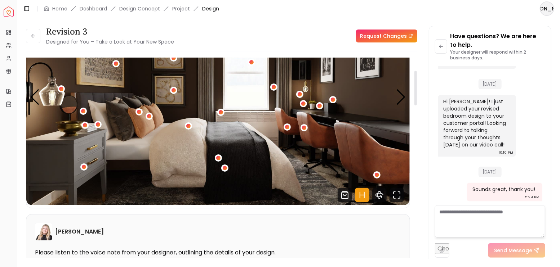
scroll to position [72, 0]
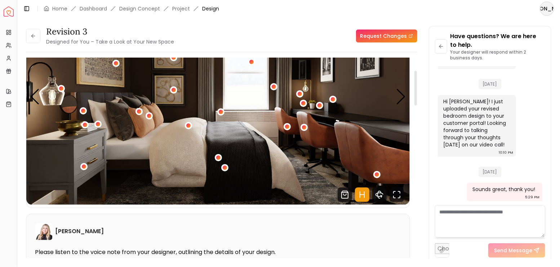
click at [364, 196] on icon "Hotspots Toggle" at bounding box center [362, 195] width 14 height 14
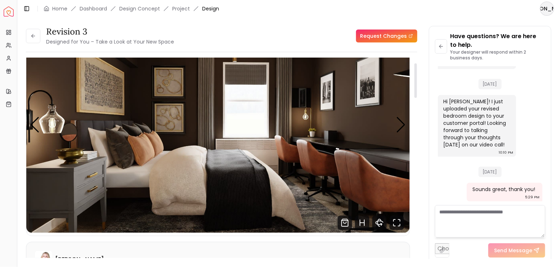
scroll to position [24, 0]
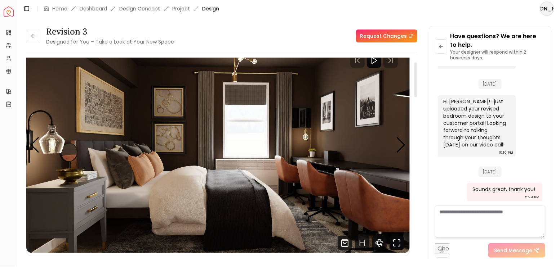
click at [393, 241] on icon "Fullscreen" at bounding box center [397, 243] width 14 height 14
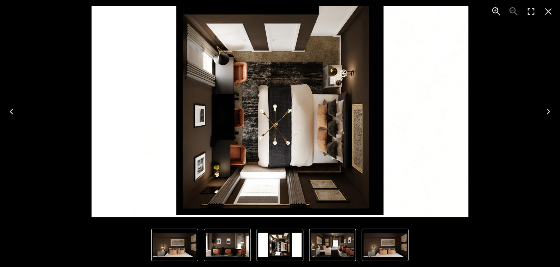
click at [550, 110] on icon "Next" at bounding box center [549, 112] width 12 height 12
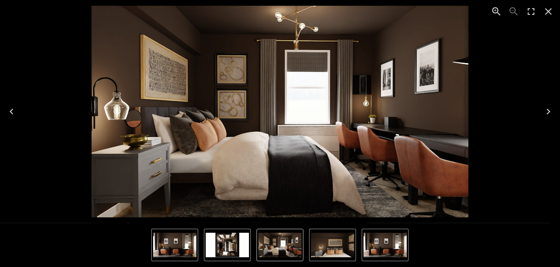
click at [550, 111] on icon "Next" at bounding box center [549, 112] width 4 height 6
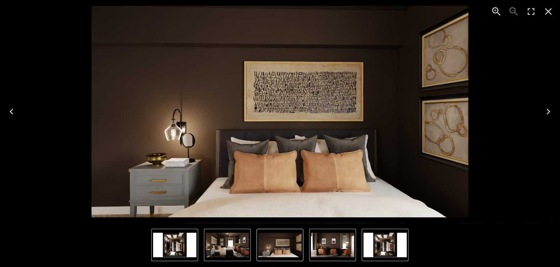
click at [550, 111] on icon "Next" at bounding box center [549, 112] width 4 height 6
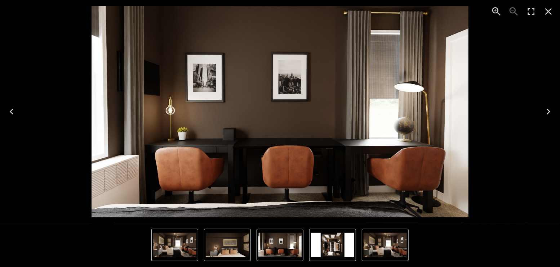
click at [13, 113] on icon "Previous" at bounding box center [12, 112] width 12 height 12
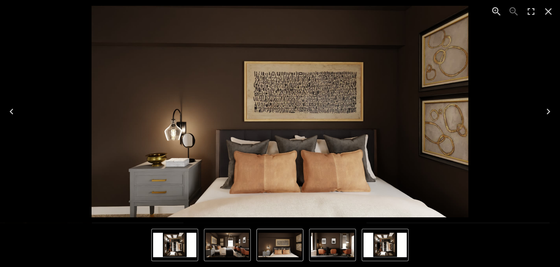
click at [548, 110] on icon "Next" at bounding box center [549, 112] width 4 height 6
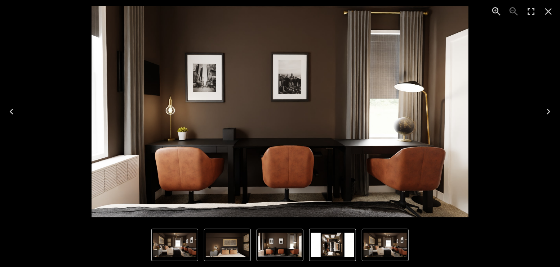
click at [548, 110] on icon "Next" at bounding box center [549, 112] width 4 height 6
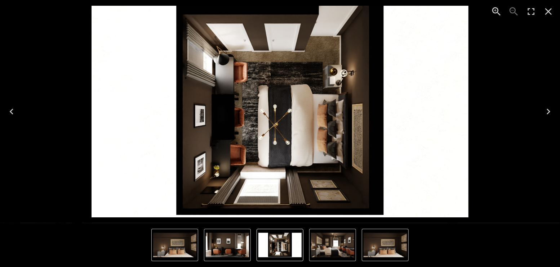
click at [549, 110] on icon "Next" at bounding box center [549, 112] width 12 height 12
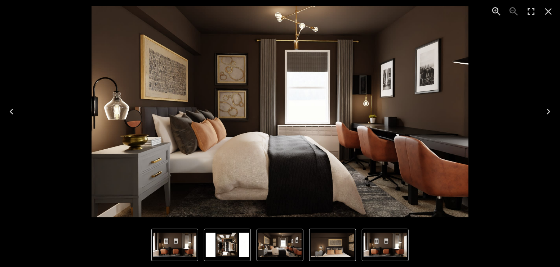
click at [40, 75] on div "2 of 4" at bounding box center [280, 112] width 548 height 212
click at [54, 165] on div "2 of 4" at bounding box center [280, 112] width 548 height 212
click at [32, 164] on div "2 of 4" at bounding box center [280, 112] width 548 height 212
click at [549, 111] on icon "Next" at bounding box center [549, 112] width 4 height 6
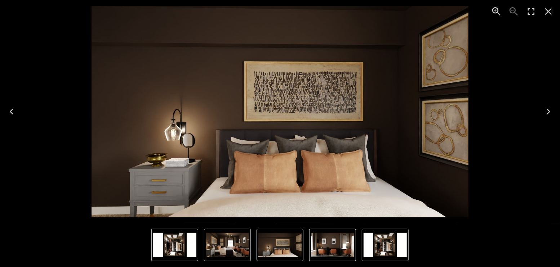
click at [549, 111] on icon "Next" at bounding box center [549, 112] width 4 height 6
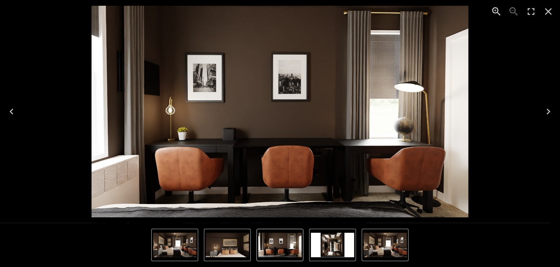
click at [216, 235] on img "3 of 4" at bounding box center [227, 245] width 43 height 25
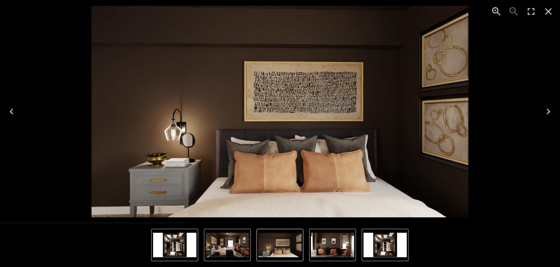
click at [6, 110] on icon "Previous" at bounding box center [12, 112] width 12 height 12
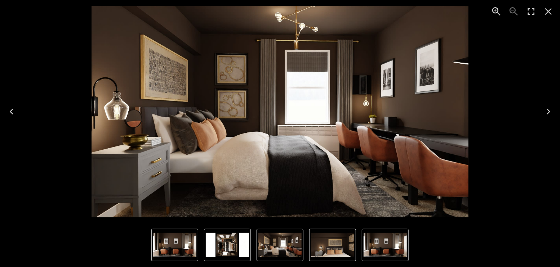
click at [6, 110] on icon "Previous" at bounding box center [12, 112] width 12 height 12
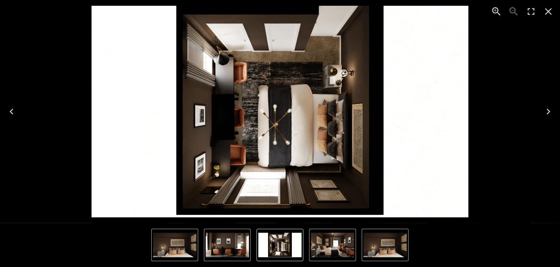
click at [550, 109] on icon "Next" at bounding box center [549, 112] width 12 height 12
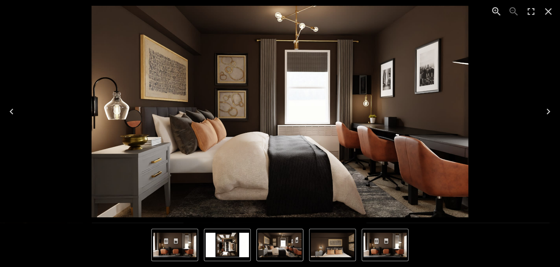
click at [549, 109] on icon "Next" at bounding box center [549, 112] width 12 height 12
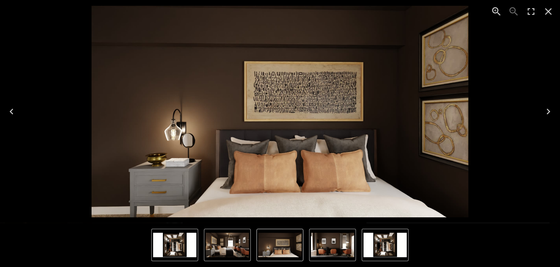
click at [549, 110] on icon "Next" at bounding box center [549, 112] width 4 height 6
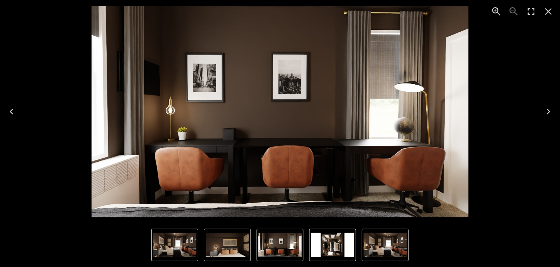
click at [549, 9] on icon "Close" at bounding box center [549, 12] width 12 height 12
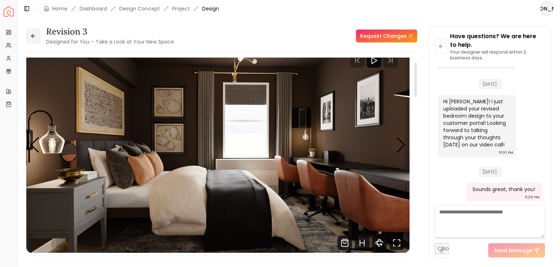
click at [32, 40] on button at bounding box center [33, 36] width 14 height 14
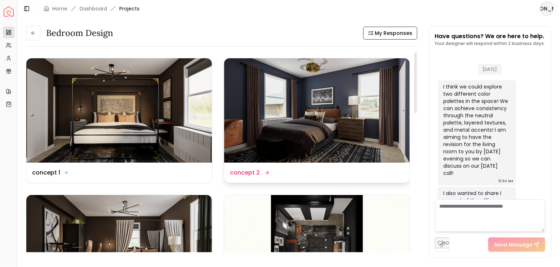
scroll to position [2142, 0]
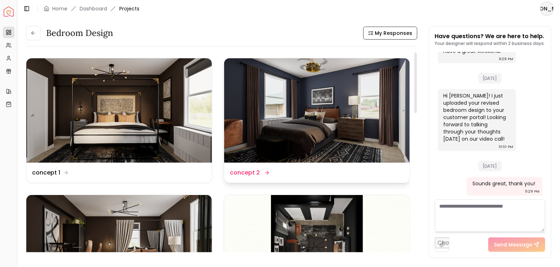
click at [297, 112] on img at bounding box center [317, 110] width 186 height 105
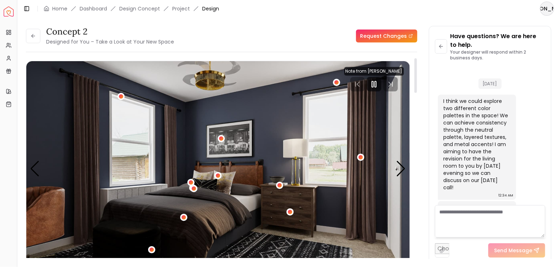
scroll to position [2151, 0]
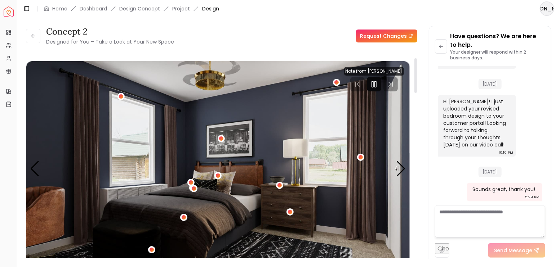
click at [375, 85] on rect "Pause" at bounding box center [375, 84] width 1 height 6
click at [228, 146] on img "1 / 4" at bounding box center [217, 169] width 383 height 216
click at [226, 145] on img "1 / 4" at bounding box center [217, 169] width 383 height 216
click at [400, 164] on div "Next slide" at bounding box center [401, 169] width 10 height 16
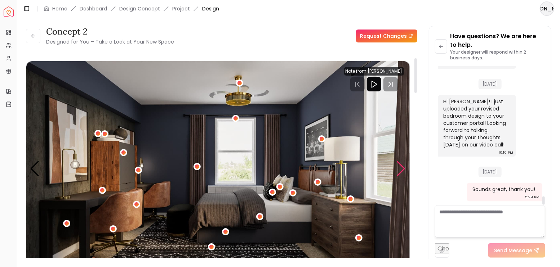
click at [402, 171] on div "Next slide" at bounding box center [401, 169] width 10 height 16
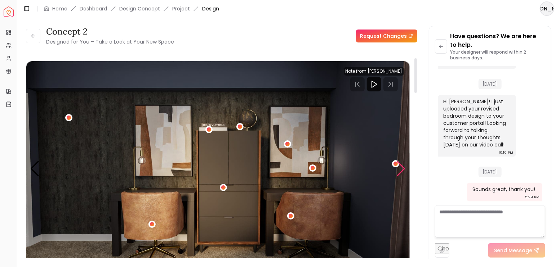
click at [402, 171] on div "Next slide" at bounding box center [401, 169] width 10 height 16
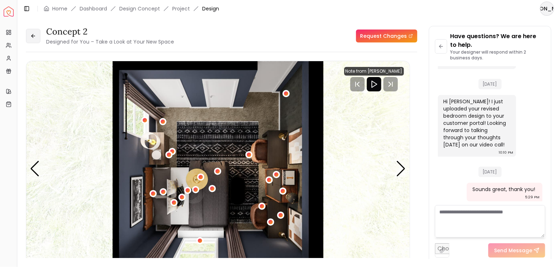
click at [30, 37] on button at bounding box center [33, 36] width 14 height 14
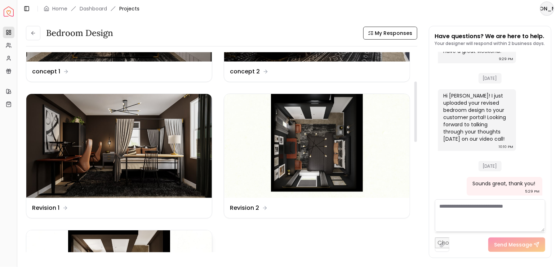
scroll to position [96, 0]
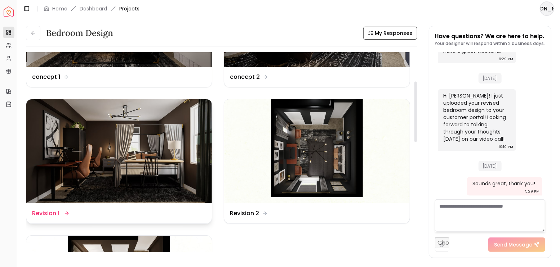
click at [145, 134] on img at bounding box center [119, 151] width 186 height 105
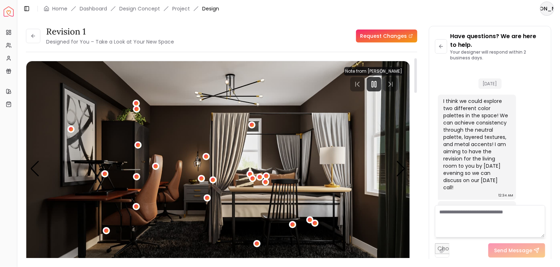
scroll to position [2151, 0]
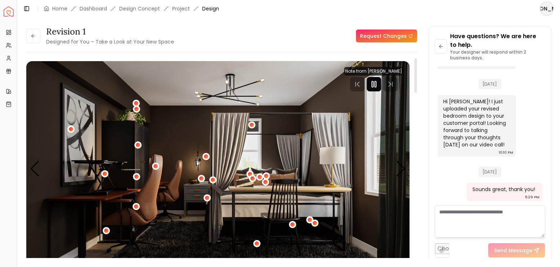
click at [374, 83] on icon "Pause" at bounding box center [374, 84] width 9 height 9
click at [34, 37] on icon at bounding box center [33, 36] width 6 height 6
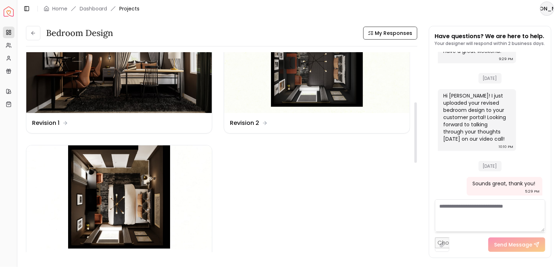
scroll to position [240, 0]
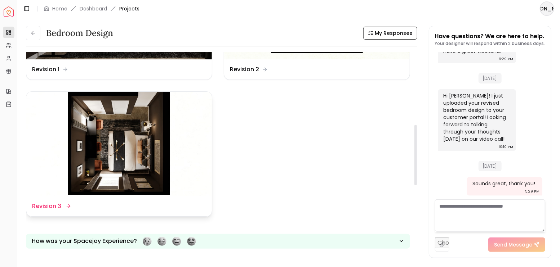
click at [124, 143] on img at bounding box center [119, 144] width 186 height 105
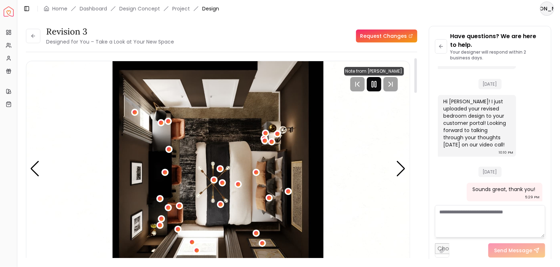
click at [369, 86] on div at bounding box center [374, 84] width 14 height 14
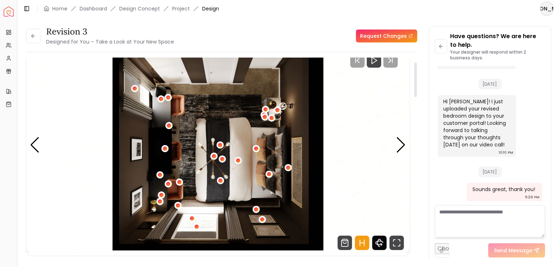
scroll to position [96, 0]
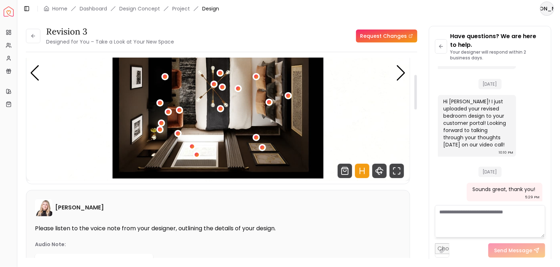
click at [364, 169] on icon "Hotspots Toggle" at bounding box center [362, 171] width 14 height 14
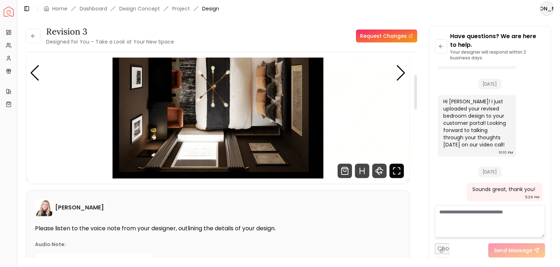
click at [400, 173] on icon "Fullscreen" at bounding box center [399, 174] width 2 height 2
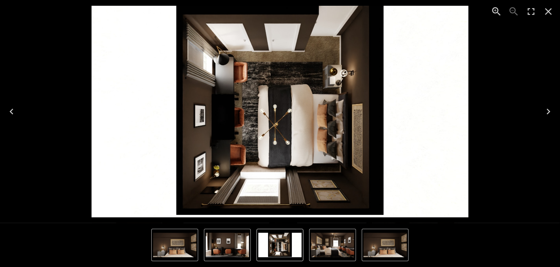
click at [550, 111] on icon "Next" at bounding box center [549, 112] width 4 height 6
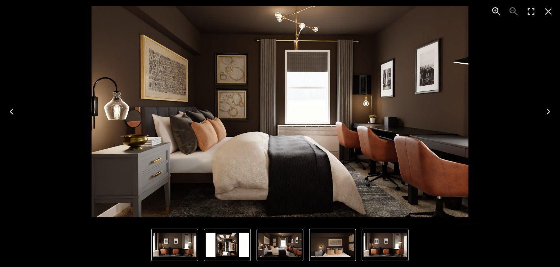
click at [550, 111] on icon "Next" at bounding box center [549, 112] width 4 height 6
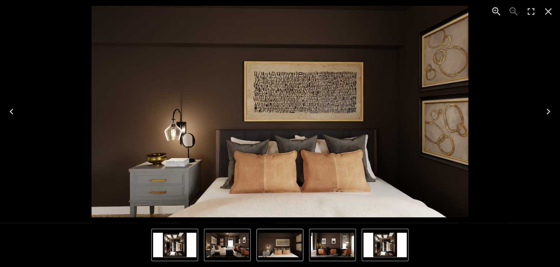
click at [550, 111] on icon "Next" at bounding box center [549, 112] width 4 height 6
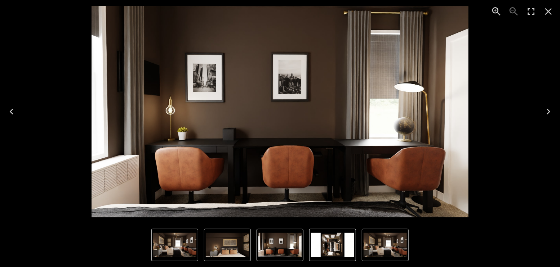
click at [550, 111] on icon "Next" at bounding box center [549, 112] width 4 height 6
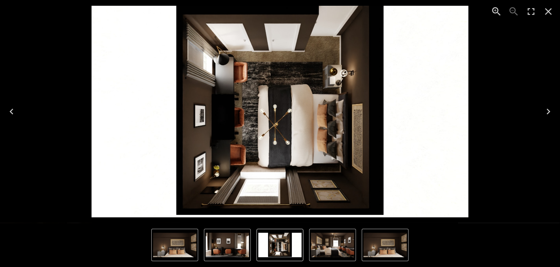
click at [550, 111] on icon "Next" at bounding box center [549, 112] width 4 height 6
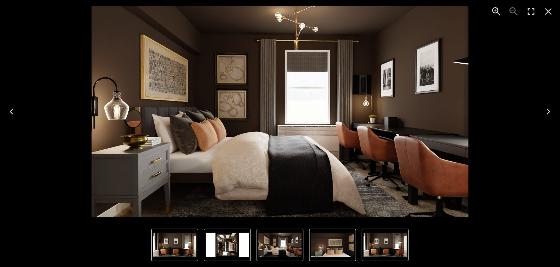
click at [212, 240] on img "1 of 4" at bounding box center [227, 245] width 43 height 25
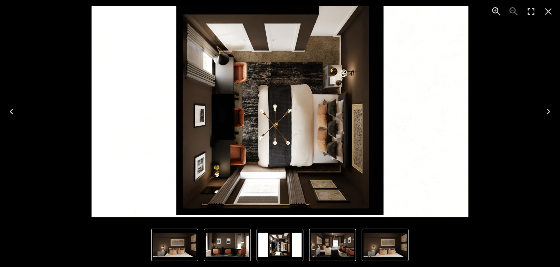
click at [551, 10] on icon "Close" at bounding box center [549, 12] width 12 height 12
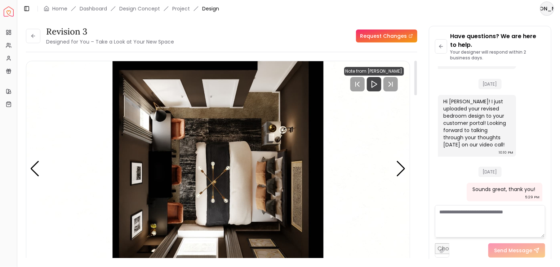
scroll to position [24, 0]
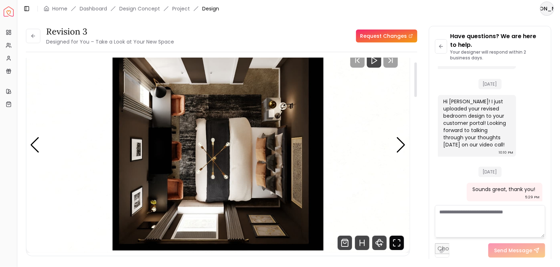
click at [397, 243] on icon "Fullscreen" at bounding box center [397, 243] width 14 height 14
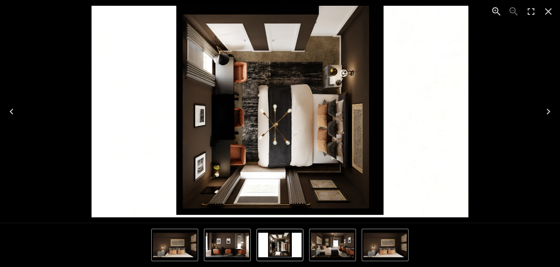
click at [548, 6] on icon "Close" at bounding box center [549, 12] width 12 height 12
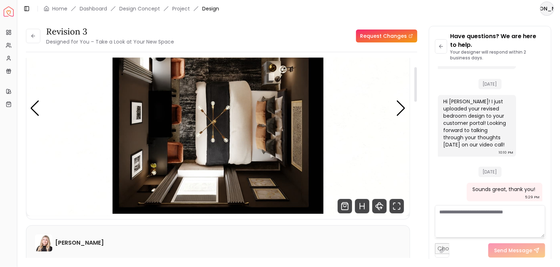
scroll to position [72, 0]
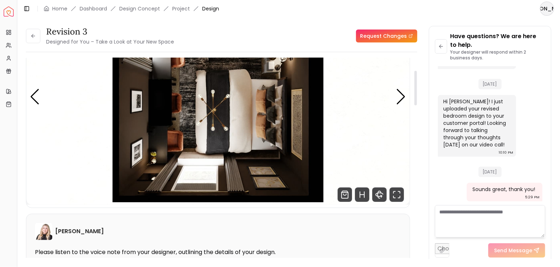
click at [41, 39] on div "Revision 3 Designed for You – Take a Look at Your New Space" at bounding box center [100, 36] width 148 height 20
click at [35, 37] on icon at bounding box center [33, 36] width 6 height 6
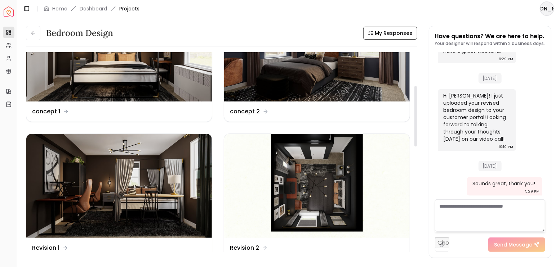
scroll to position [120, 0]
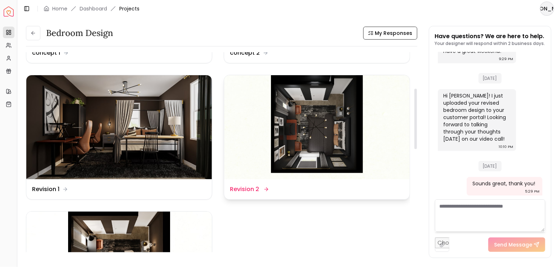
click at [290, 125] on img at bounding box center [317, 127] width 186 height 105
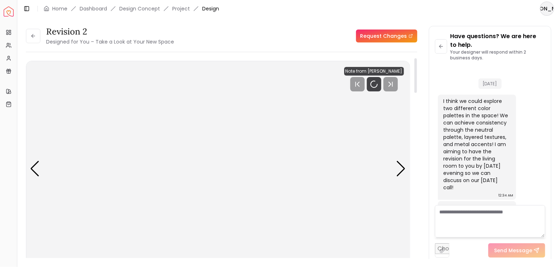
scroll to position [2151, 0]
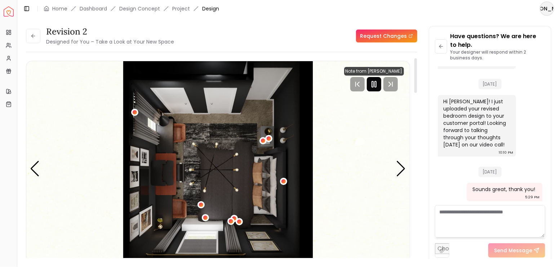
click at [372, 85] on icon "Pause" at bounding box center [374, 84] width 9 height 9
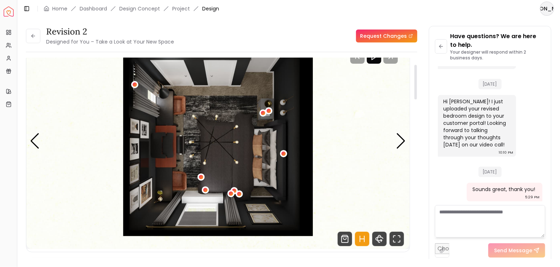
scroll to position [96, 0]
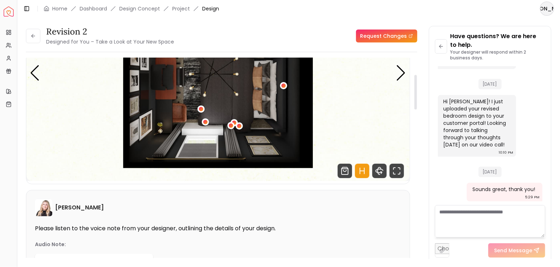
click at [365, 173] on icon "Hotspots Toggle" at bounding box center [362, 171] width 14 height 14
click at [393, 172] on icon "Fullscreen" at bounding box center [397, 171] width 14 height 14
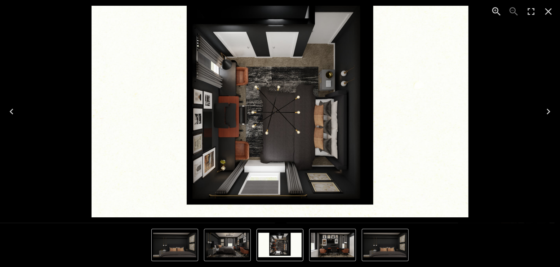
click at [548, 112] on icon "Next" at bounding box center [549, 112] width 12 height 12
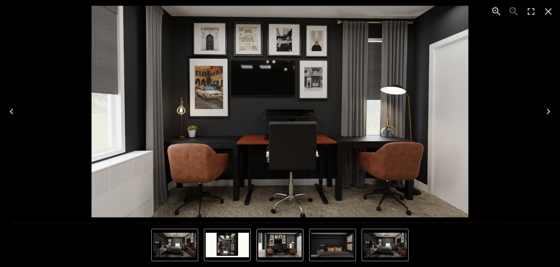
click at [549, 110] on icon "Next" at bounding box center [549, 112] width 12 height 12
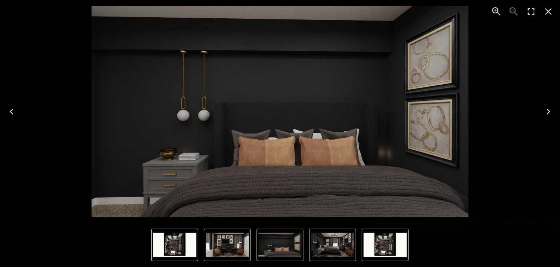
click at [10, 113] on icon "Previous" at bounding box center [12, 112] width 12 height 12
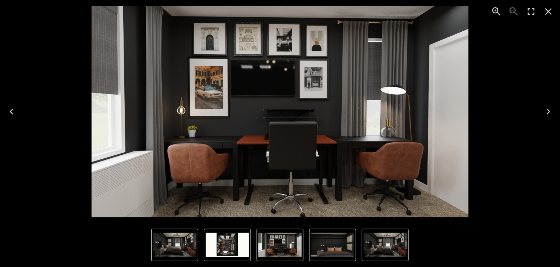
click at [549, 108] on icon "Next" at bounding box center [549, 112] width 12 height 12
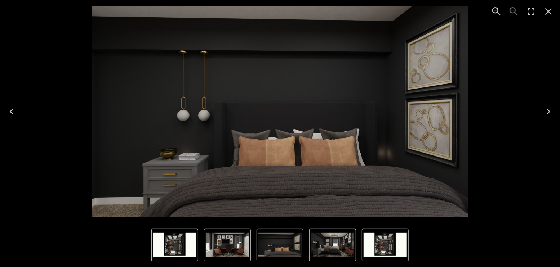
click at [15, 110] on icon "Previous" at bounding box center [12, 112] width 12 height 12
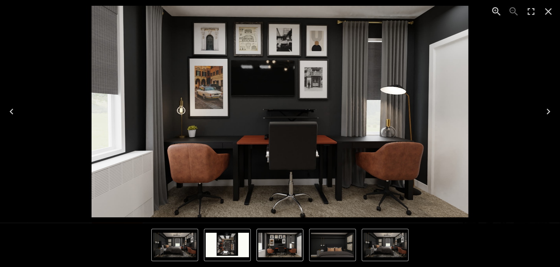
click at [398, 243] on img "4 of 4" at bounding box center [385, 245] width 43 height 25
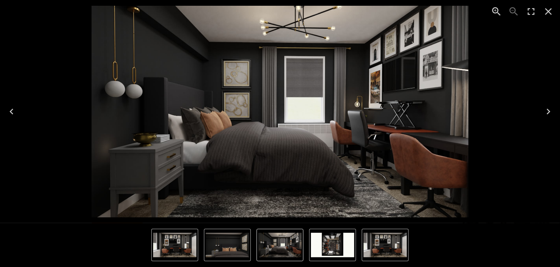
click at [547, 112] on icon "Next" at bounding box center [549, 112] width 12 height 12
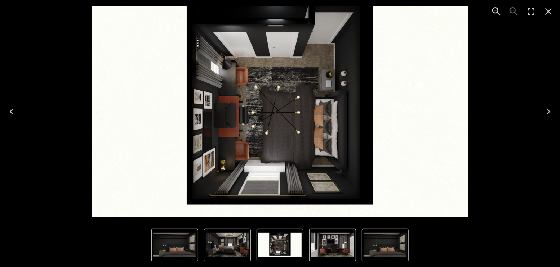
click at [13, 110] on icon "Previous" at bounding box center [12, 112] width 12 height 12
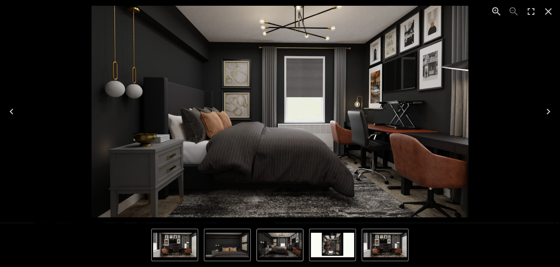
click at [553, 113] on icon "Next" at bounding box center [549, 112] width 12 height 12
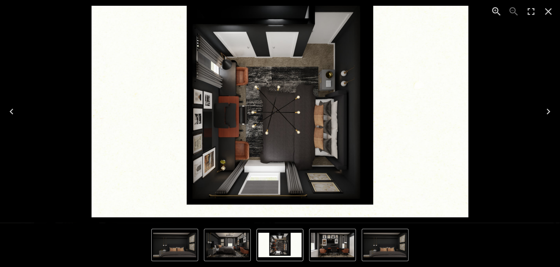
click at [548, 110] on icon "Next" at bounding box center [549, 112] width 4 height 6
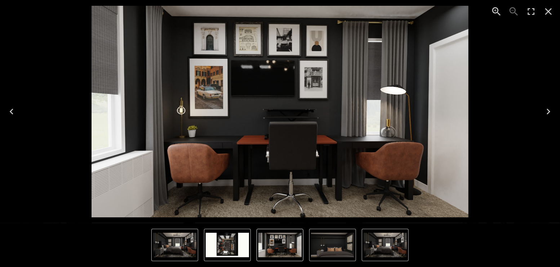
click at [549, 112] on icon "Next" at bounding box center [549, 112] width 12 height 12
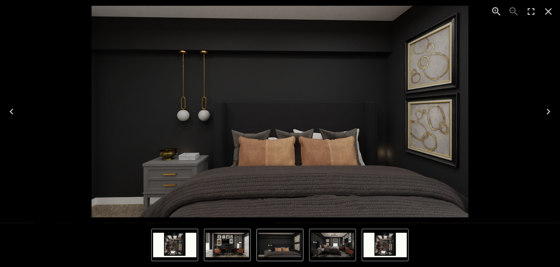
click at [551, 112] on icon "Next" at bounding box center [549, 112] width 12 height 12
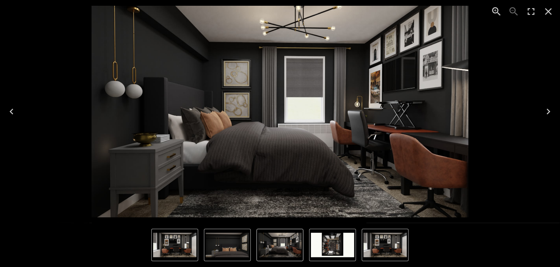
click at [551, 112] on icon "Next" at bounding box center [549, 112] width 12 height 12
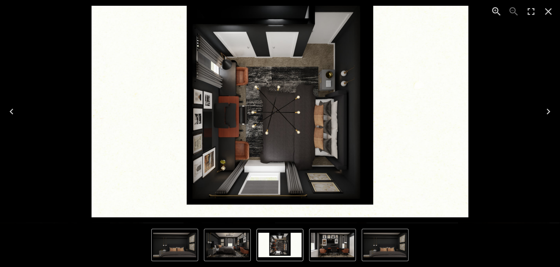
click at [550, 112] on icon "Next" at bounding box center [549, 112] width 4 height 6
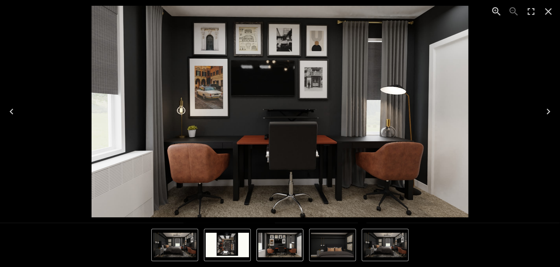
click at [550, 112] on icon "Next" at bounding box center [549, 112] width 4 height 6
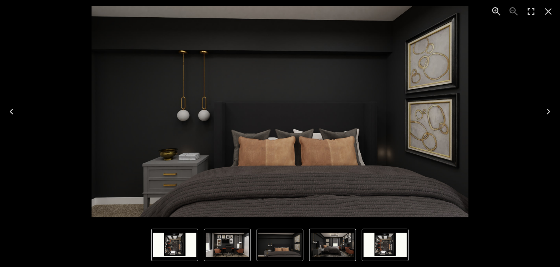
click at [548, 14] on icon "Close" at bounding box center [549, 12] width 12 height 12
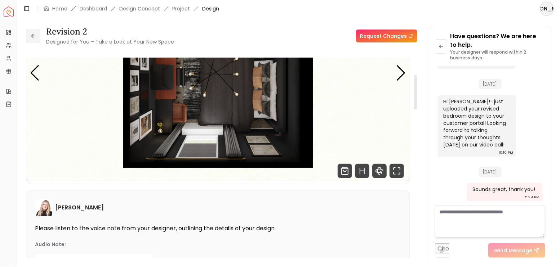
click at [36, 37] on button at bounding box center [33, 36] width 14 height 14
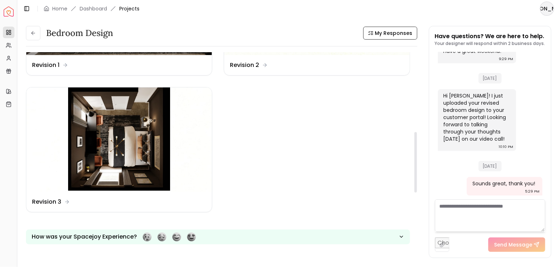
scroll to position [264, 0]
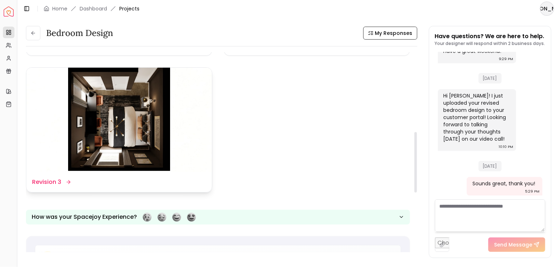
click at [123, 132] on img at bounding box center [119, 120] width 186 height 105
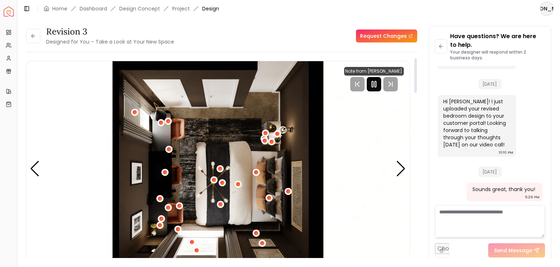
click at [378, 88] on icon "Pause" at bounding box center [374, 84] width 9 height 9
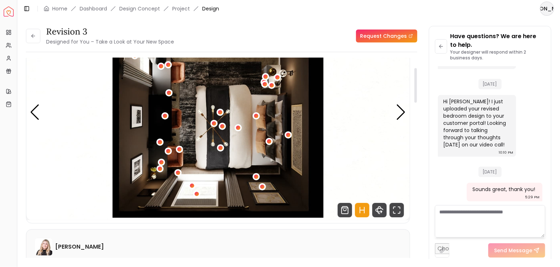
scroll to position [72, 0]
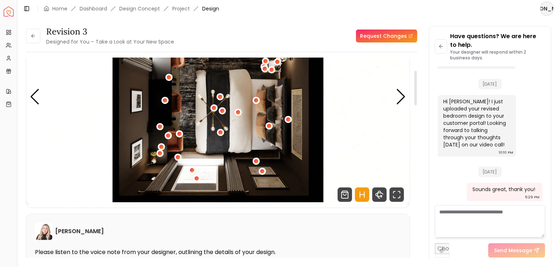
click at [360, 192] on icon "Hotspots Toggle" at bounding box center [360, 195] width 0 height 6
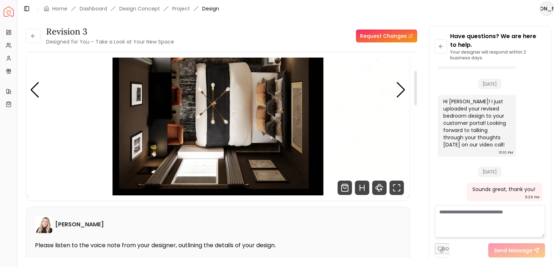
scroll to position [96, 0]
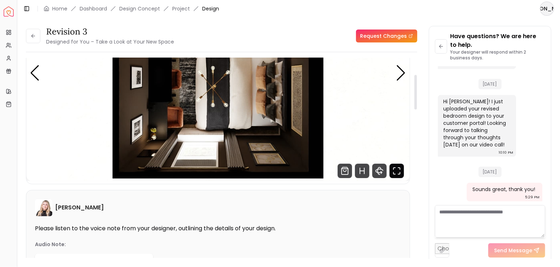
click at [395, 172] on icon "Fullscreen" at bounding box center [397, 171] width 14 height 14
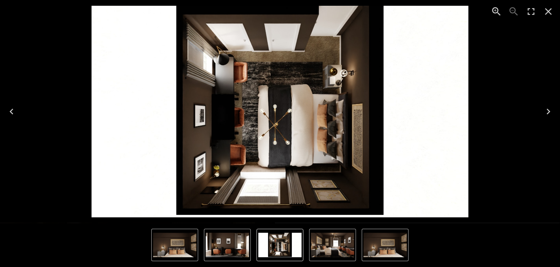
click at [552, 110] on icon "Next" at bounding box center [549, 112] width 12 height 12
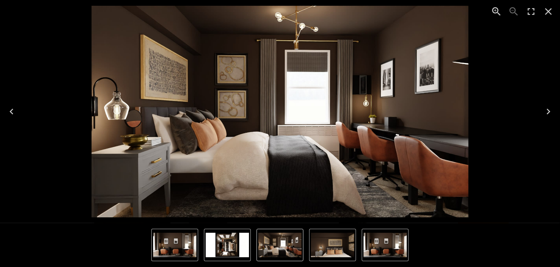
click at [552, 111] on icon "Next" at bounding box center [549, 112] width 12 height 12
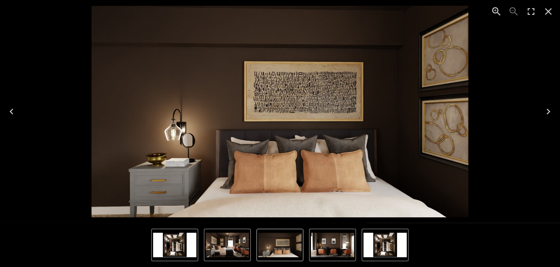
click at [545, 110] on icon "Next" at bounding box center [549, 112] width 12 height 12
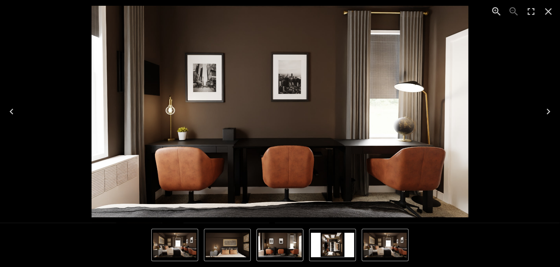
click at [548, 114] on icon "Next" at bounding box center [549, 112] width 4 height 6
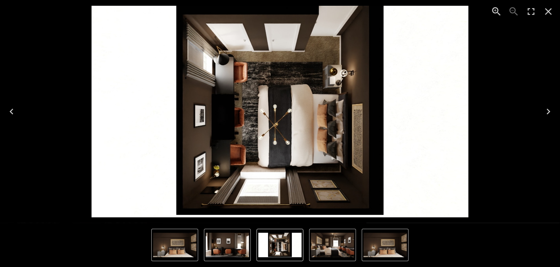
click at [551, 12] on icon "Close" at bounding box center [549, 12] width 12 height 12
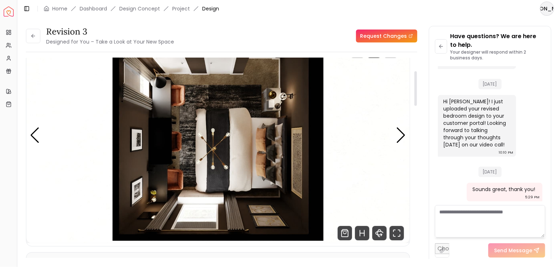
scroll to position [24, 0]
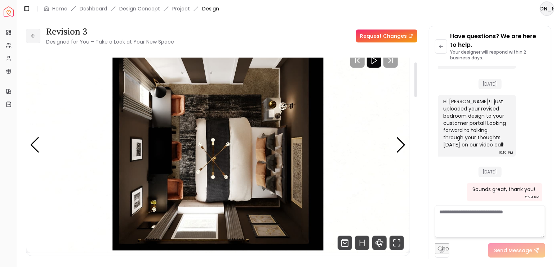
click at [34, 39] on button at bounding box center [33, 36] width 14 height 14
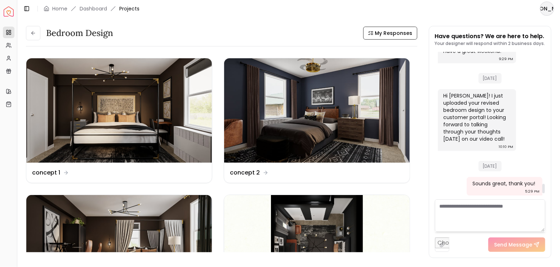
scroll to position [2142, 0]
click at [39, 35] on button at bounding box center [33, 33] width 14 height 14
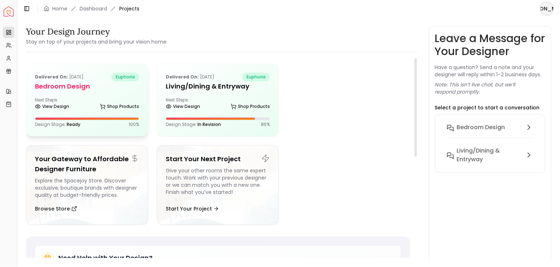
click at [124, 82] on h5 "Bedroom design" at bounding box center [87, 86] width 104 height 10
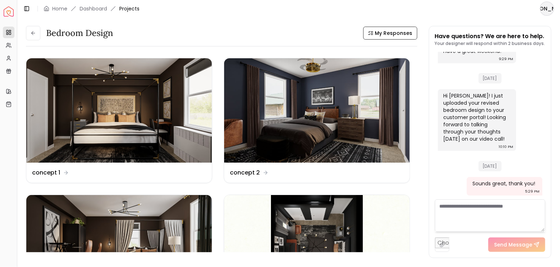
click at [437, 10] on header "Toggle Sidebar Home Dashboard Projects JO" at bounding box center [288, 8] width 543 height 17
click at [500, 215] on textarea at bounding box center [490, 216] width 111 height 32
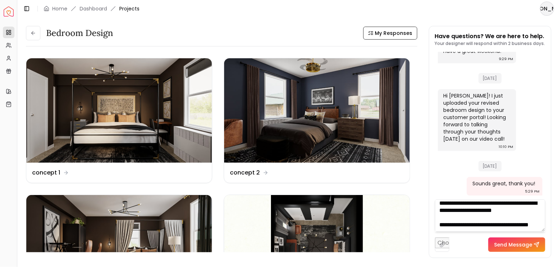
scroll to position [14, 0]
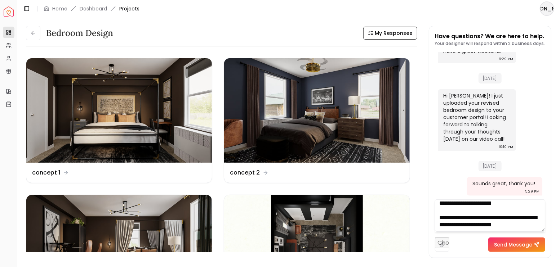
type textarea "**********"
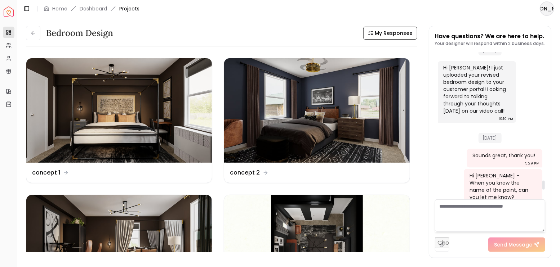
scroll to position [1997, 0]
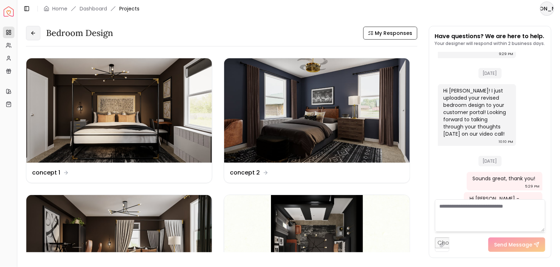
click at [35, 37] on button at bounding box center [33, 33] width 14 height 14
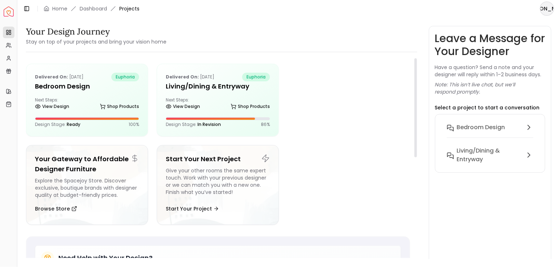
click at [372, 106] on div at bounding box center [349, 100] width 122 height 73
